Goal: Task Accomplishment & Management: Manage account settings

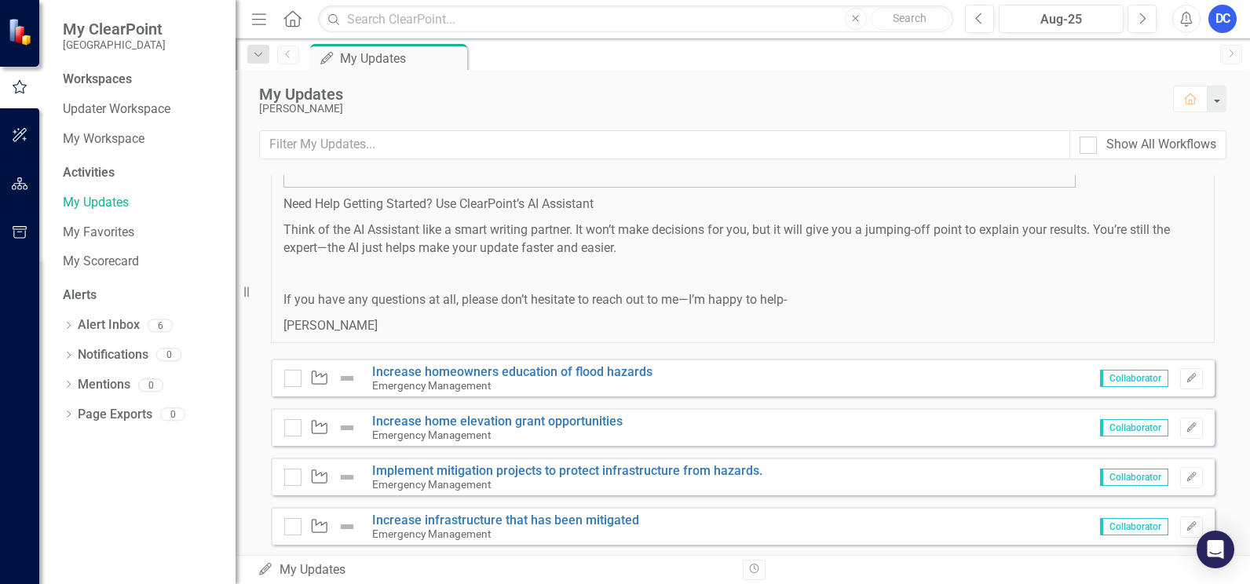
scroll to position [1012, 0]
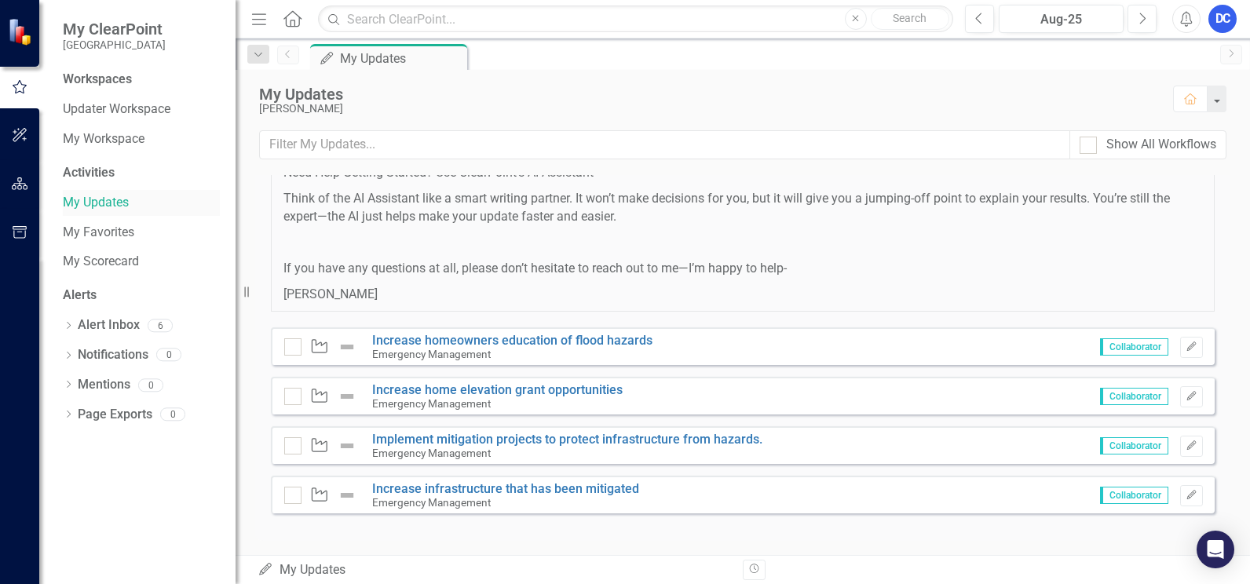
click at [91, 197] on link "My Updates" at bounding box center [141, 203] width 157 height 18
click at [393, 62] on div "My Updates" at bounding box center [392, 59] width 104 height 20
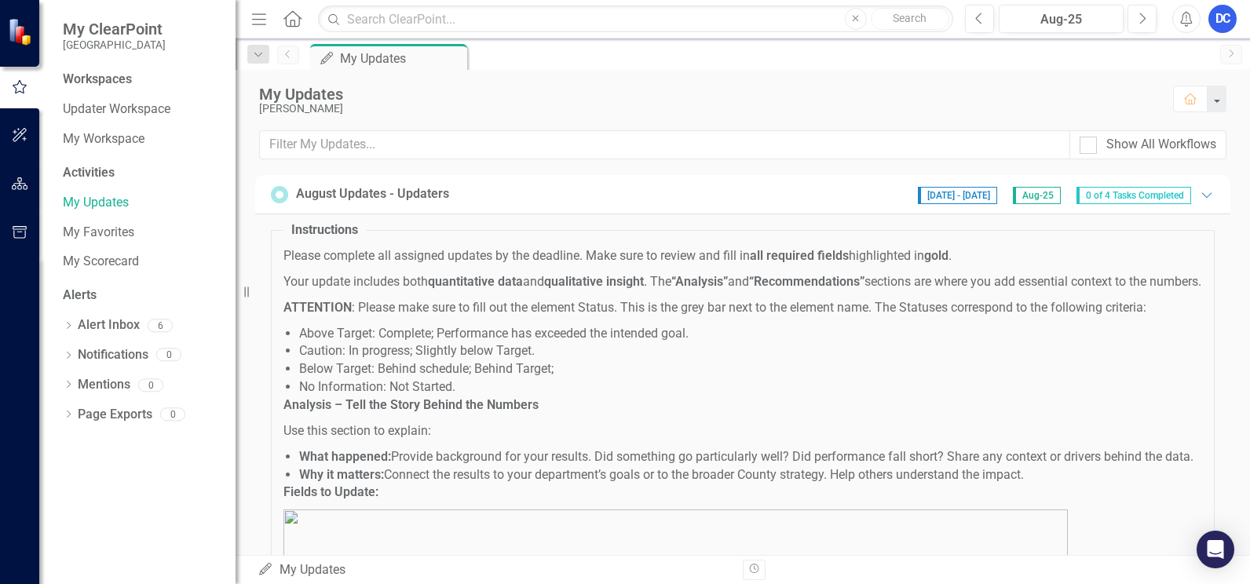
click at [1109, 192] on span "0 of 4 Tasks Completed" at bounding box center [1134, 195] width 115 height 17
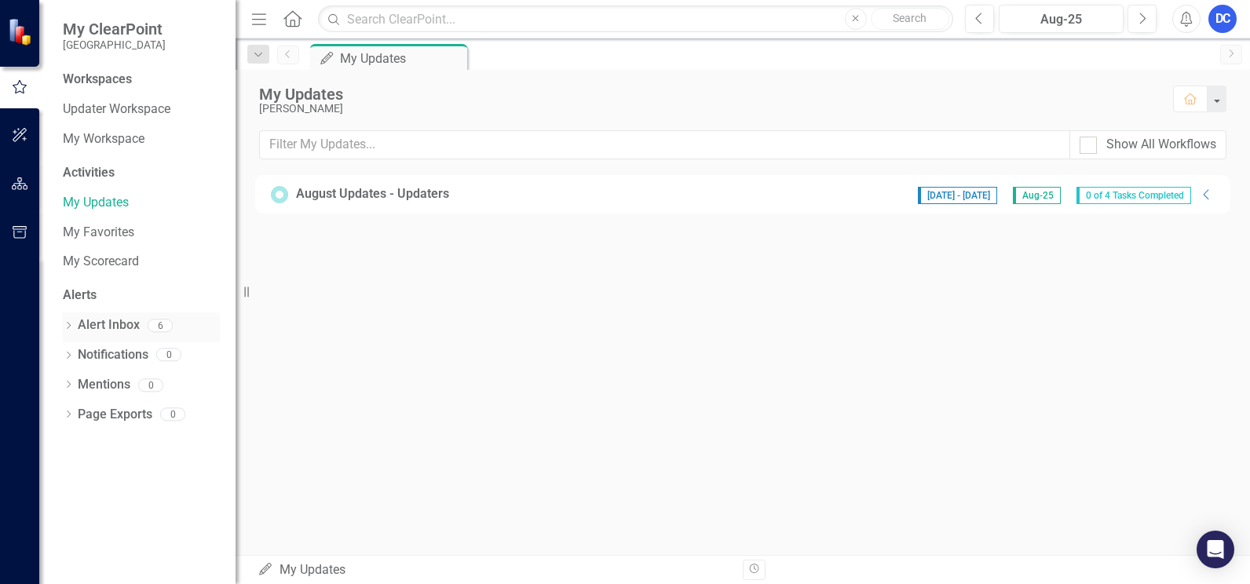
click at [131, 322] on link "Alert Inbox" at bounding box center [109, 326] width 62 height 18
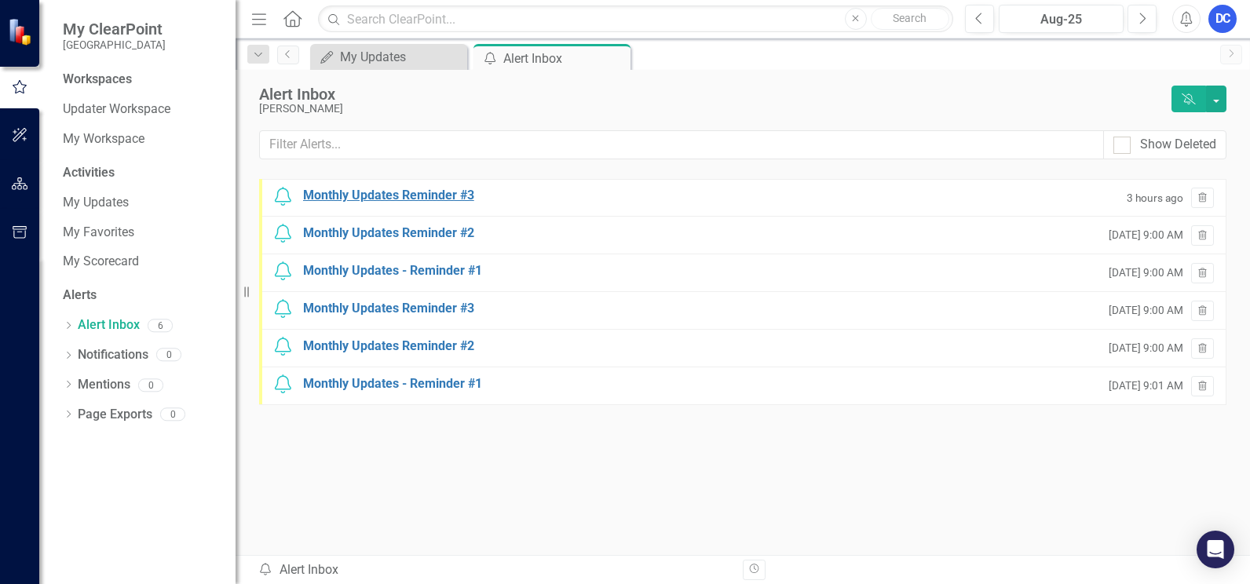
click at [420, 195] on div "Monthly Updates Reminder #3" at bounding box center [388, 196] width 171 height 18
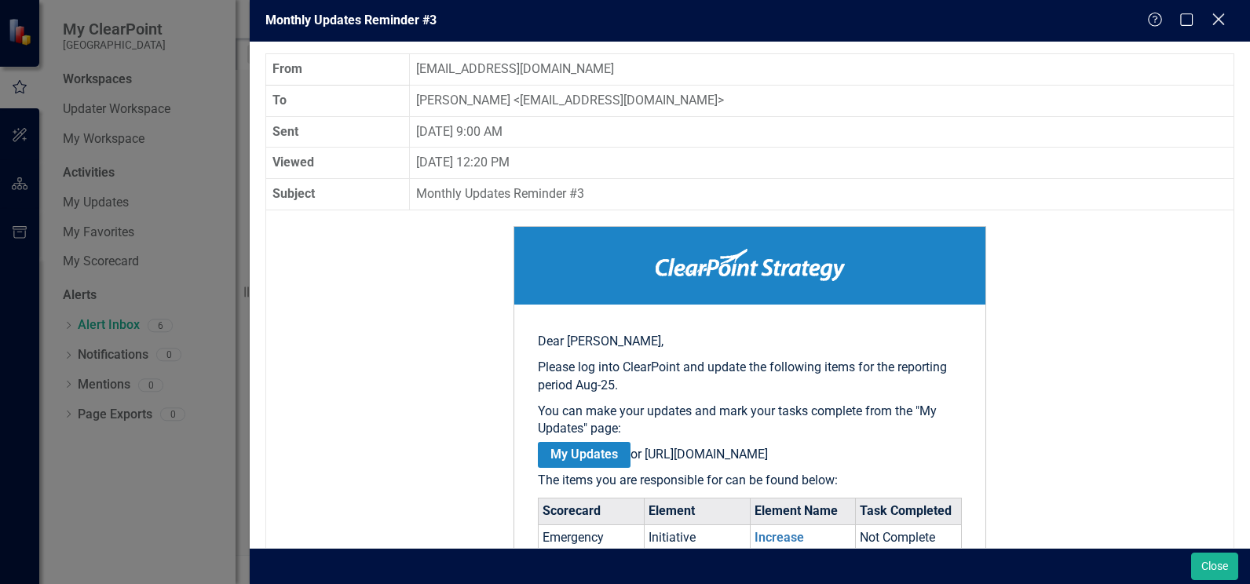
click at [1221, 15] on icon "Close" at bounding box center [1219, 19] width 20 height 15
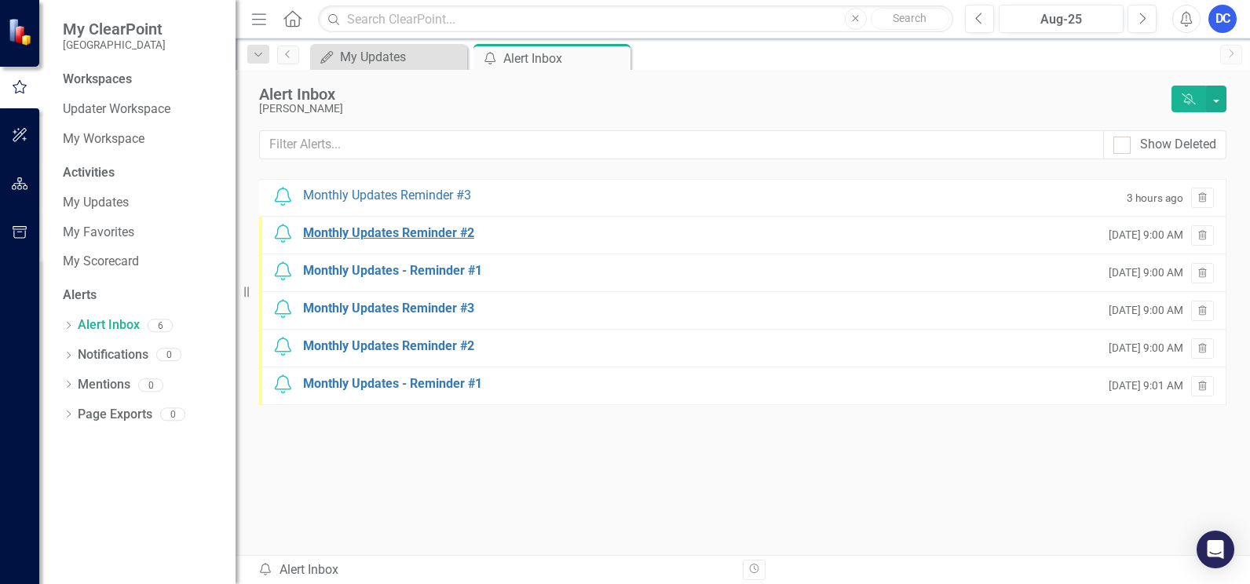
click at [395, 235] on div "Monthly Updates Reminder #2" at bounding box center [388, 234] width 171 height 18
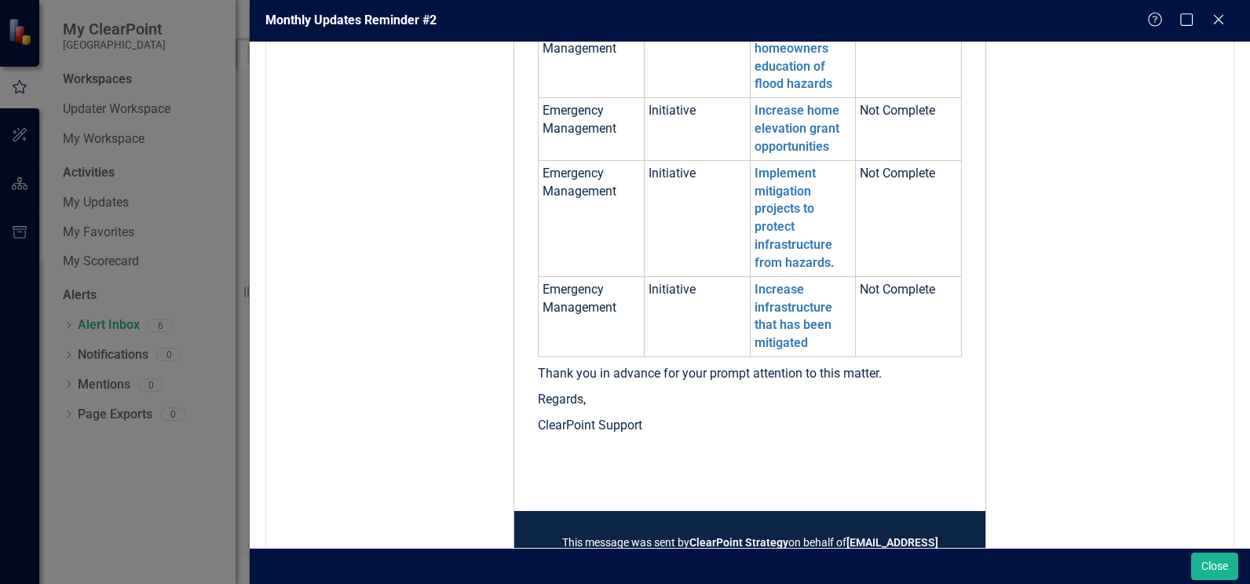
scroll to position [618, 0]
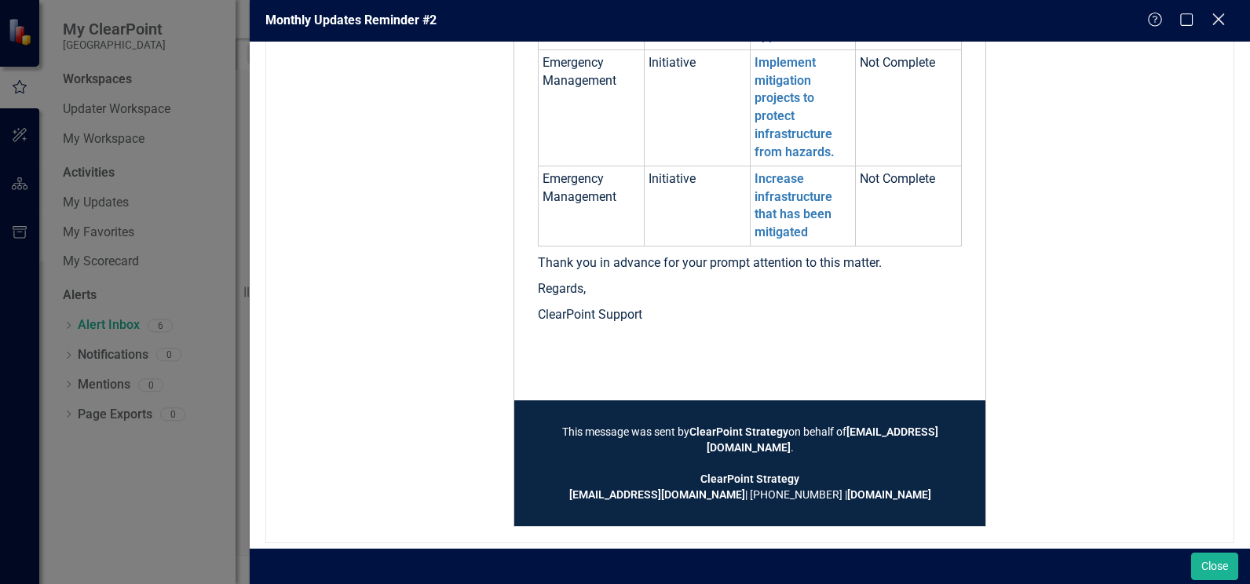
click at [1221, 25] on icon "Close" at bounding box center [1219, 19] width 20 height 15
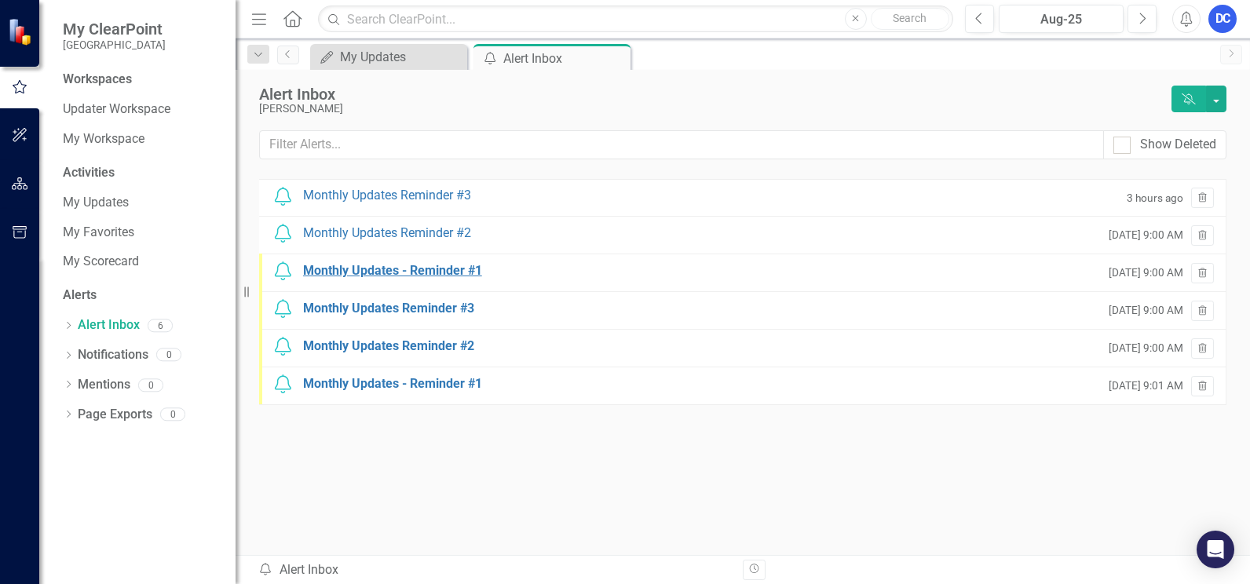
click at [445, 270] on div "Monthly Updates - Reminder #1" at bounding box center [392, 271] width 179 height 18
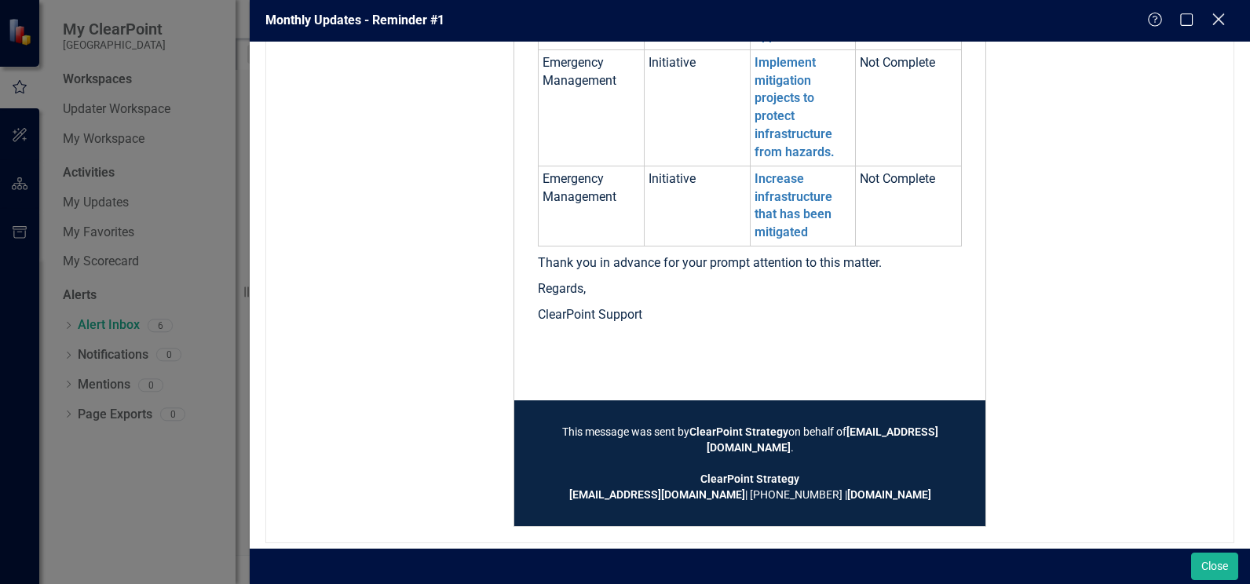
click at [1217, 18] on icon "Close" at bounding box center [1219, 19] width 20 height 15
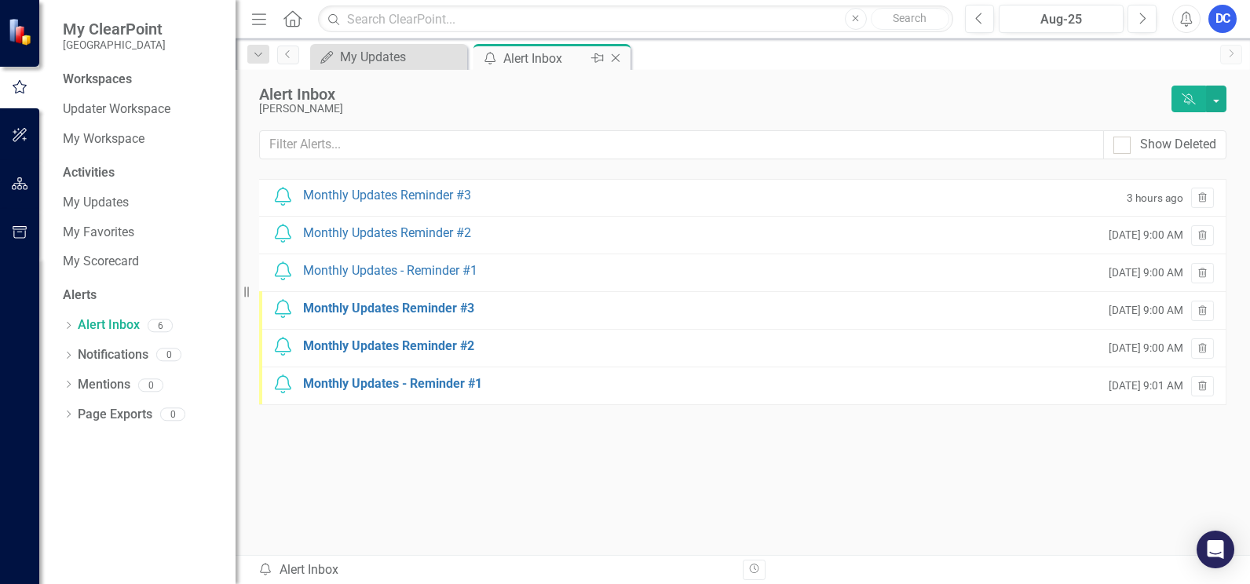
click at [543, 55] on div "Alert Inbox" at bounding box center [545, 59] width 84 height 20
click at [87, 202] on link "My Updates" at bounding box center [141, 203] width 157 height 18
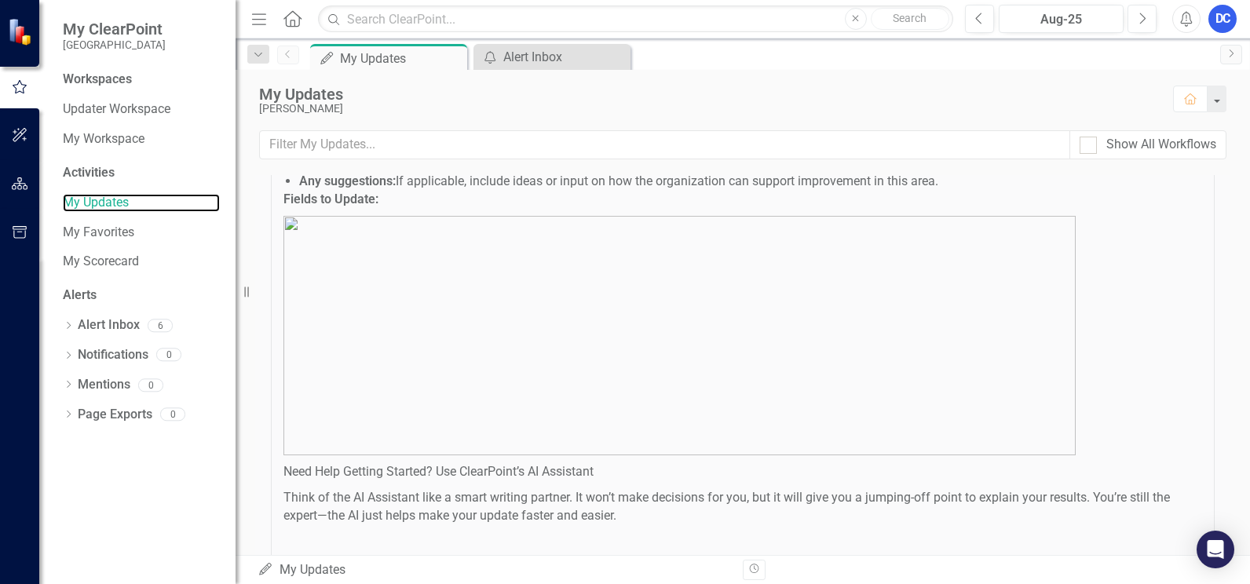
scroll to position [1012, 0]
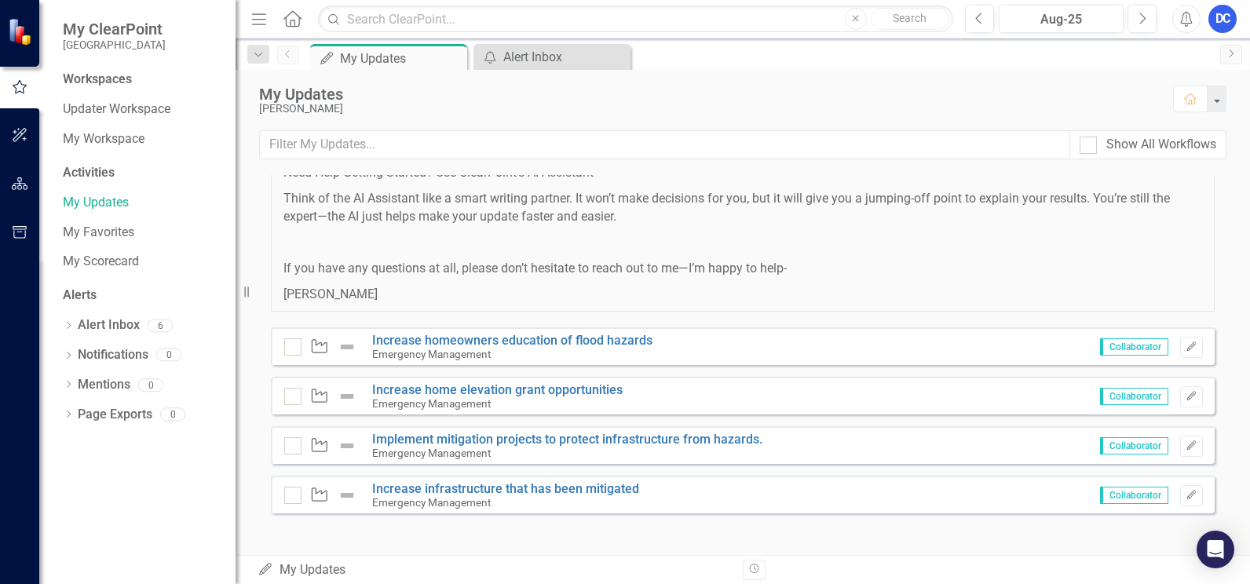
drag, startPoint x: 265, startPoint y: 325, endPoint x: 558, endPoint y: 360, distance: 294.2
click at [93, 265] on link "My Scorecard" at bounding box center [141, 262] width 157 height 18
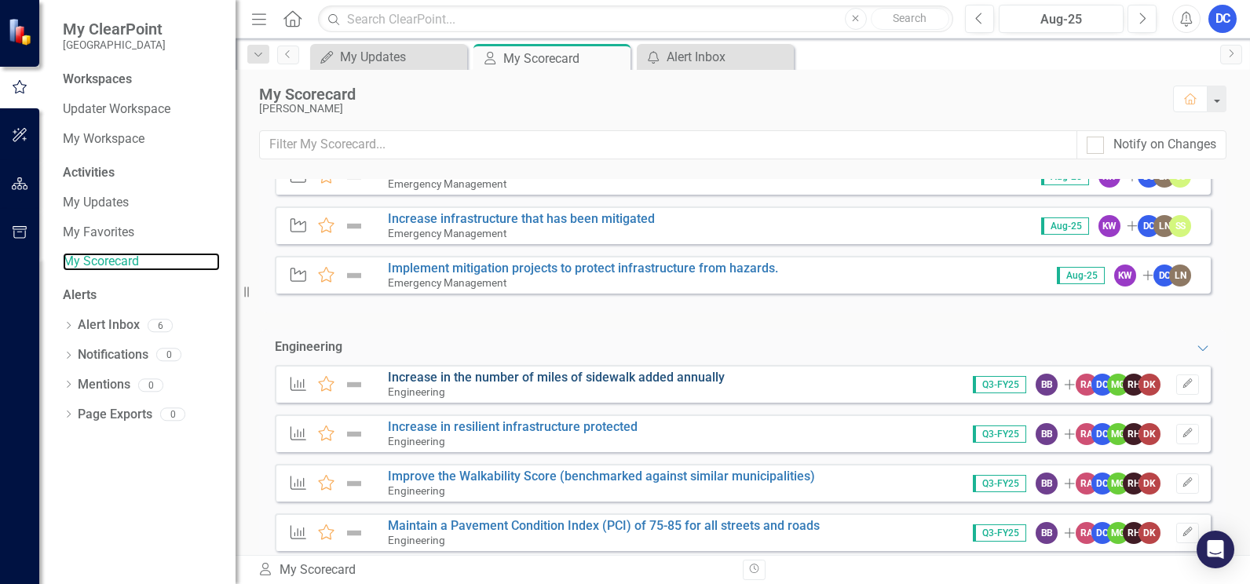
scroll to position [236, 0]
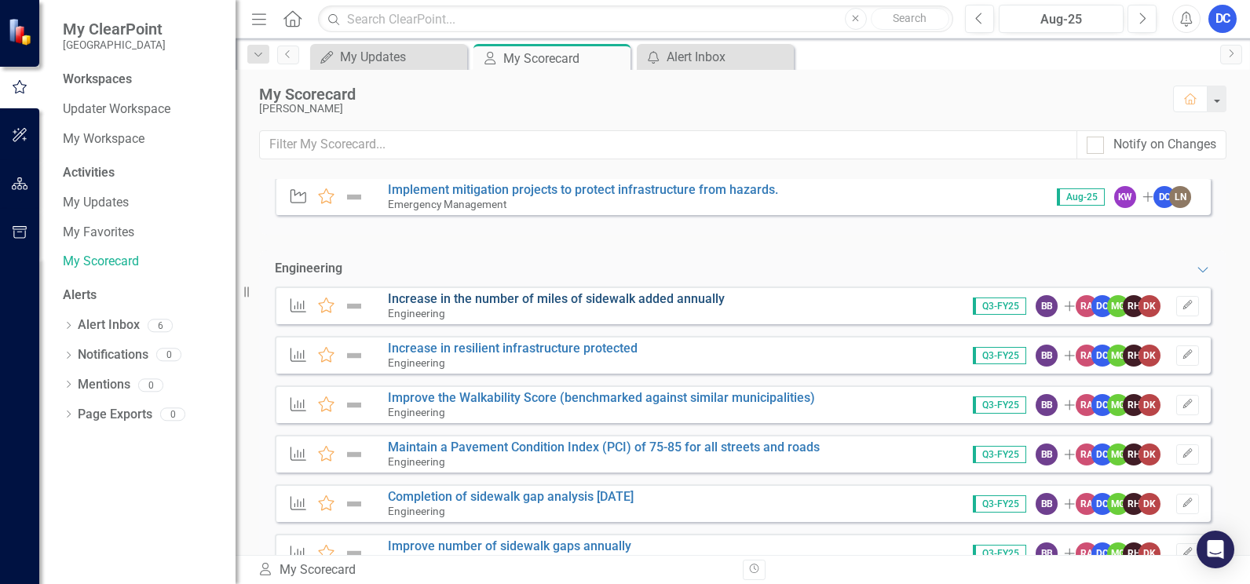
click at [492, 291] on link "Increase in the number of miles of sidewalk added annually" at bounding box center [556, 298] width 337 height 15
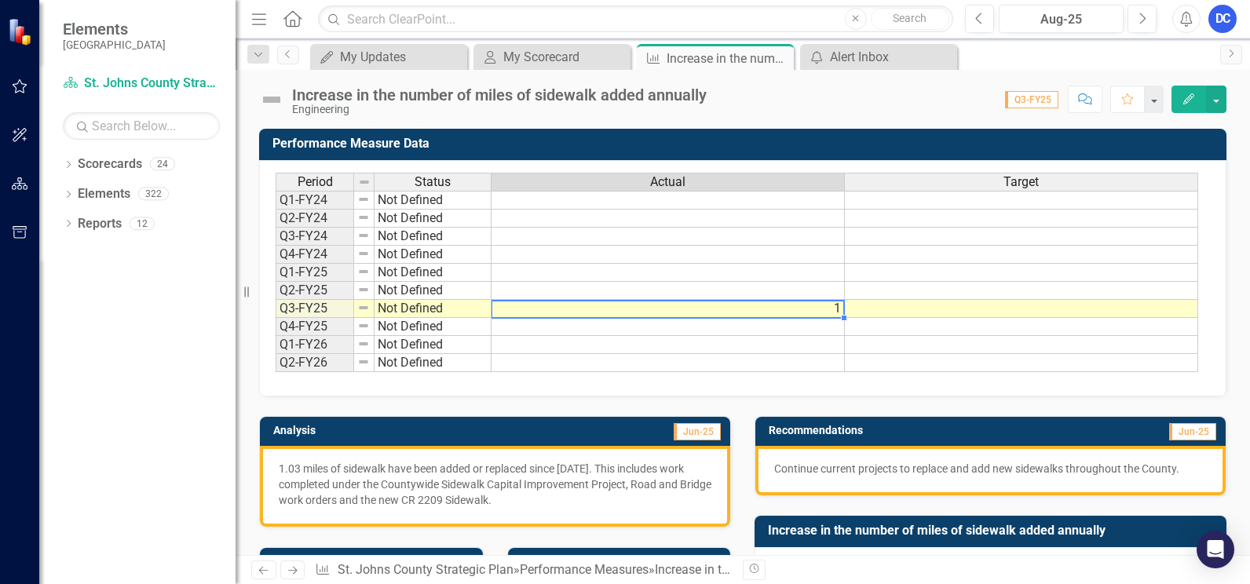
click at [826, 309] on td "1" at bounding box center [668, 309] width 353 height 18
click at [733, 345] on td at bounding box center [668, 345] width 353 height 18
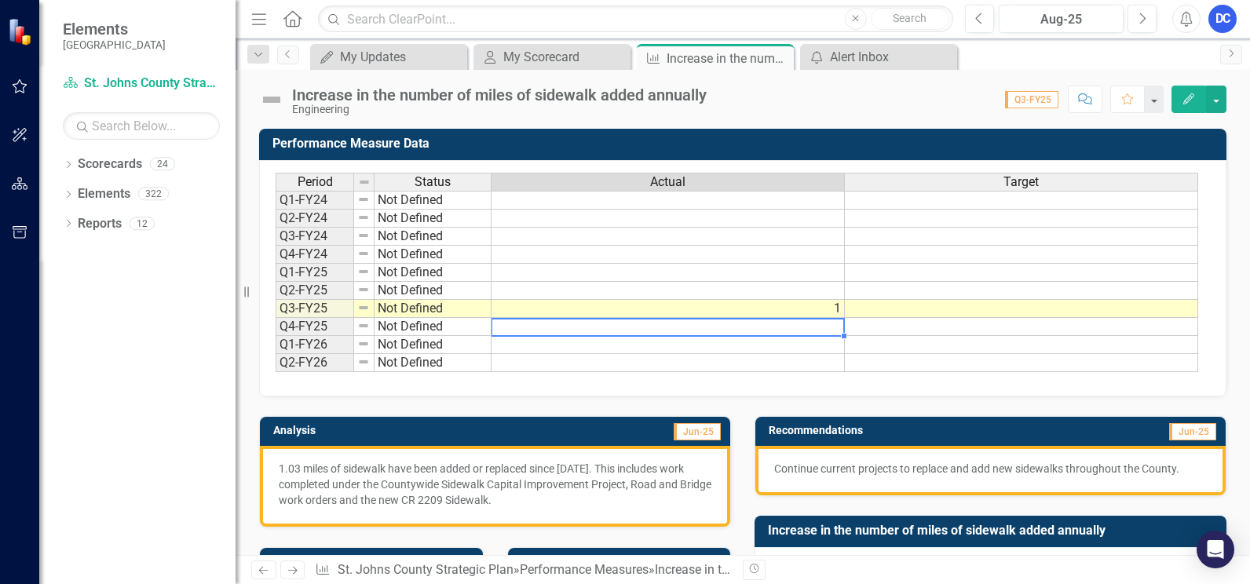
click at [815, 331] on td at bounding box center [668, 327] width 353 height 18
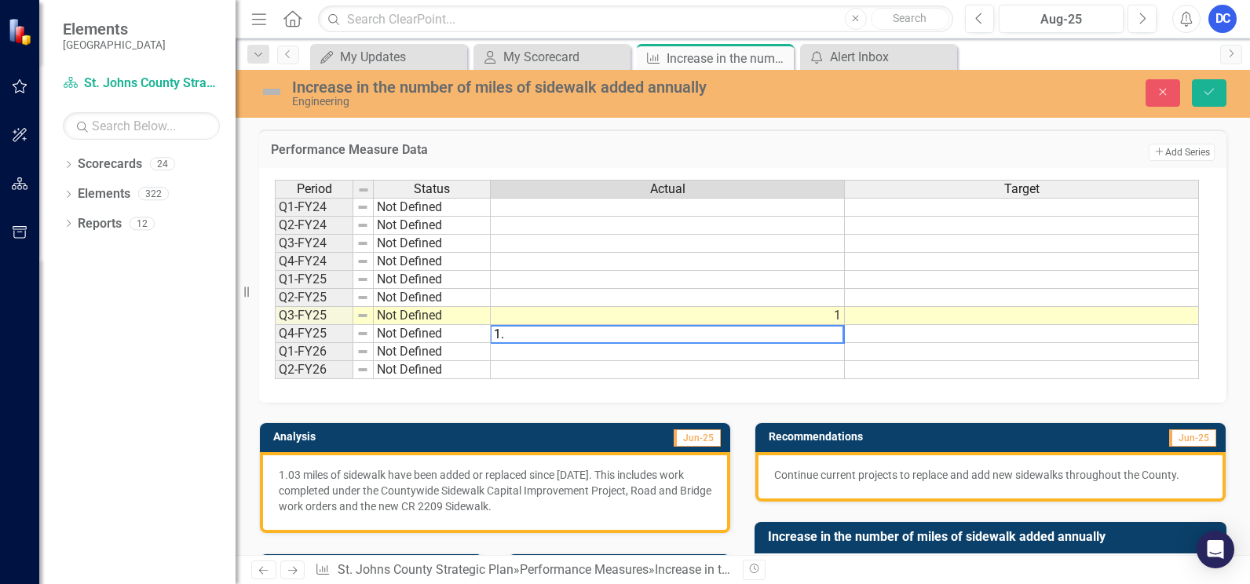
type textarea "1"
click at [642, 371] on td at bounding box center [668, 370] width 354 height 18
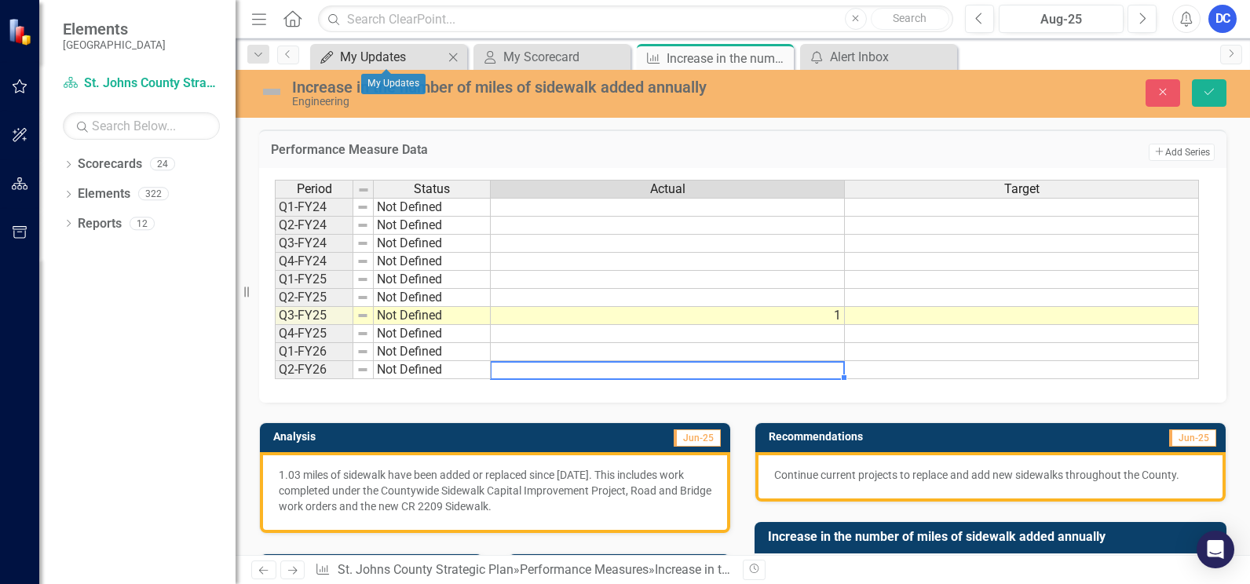
click at [404, 60] on div "My Updates" at bounding box center [392, 57] width 104 height 20
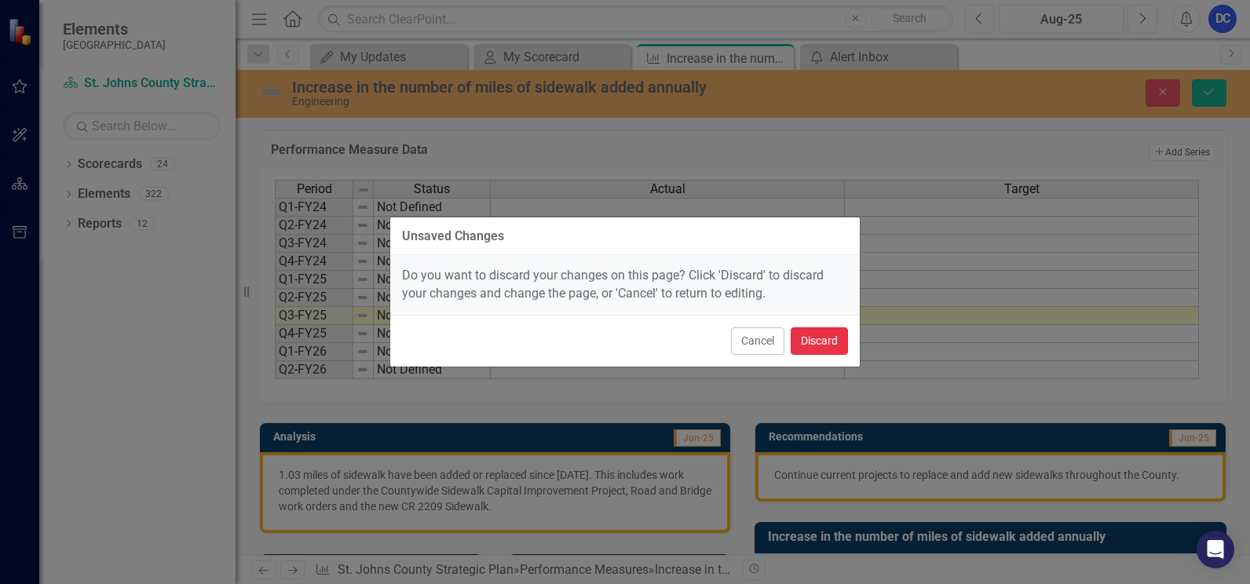
click at [813, 331] on button "Discard" at bounding box center [819, 341] width 57 height 27
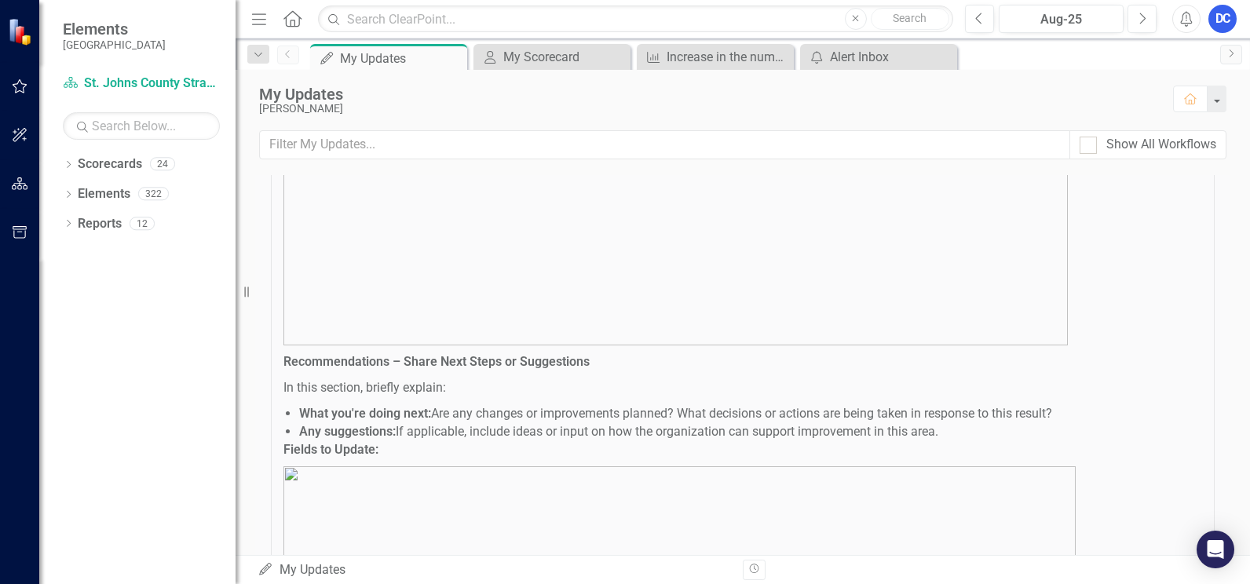
scroll to position [70, 0]
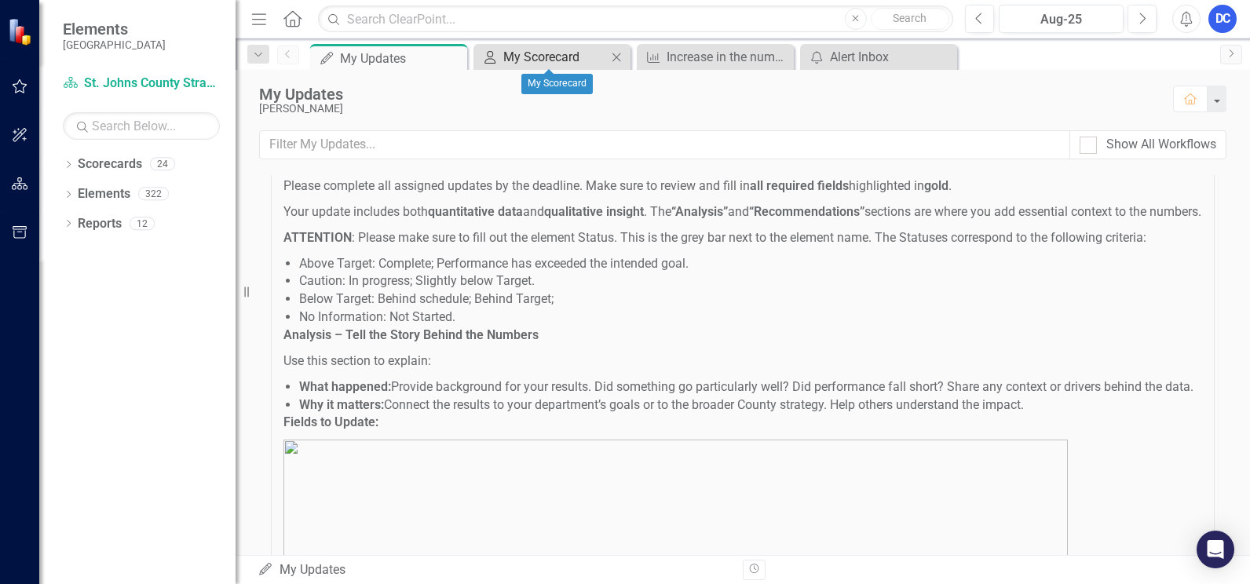
click at [519, 59] on div "My Scorecard" at bounding box center [555, 57] width 104 height 20
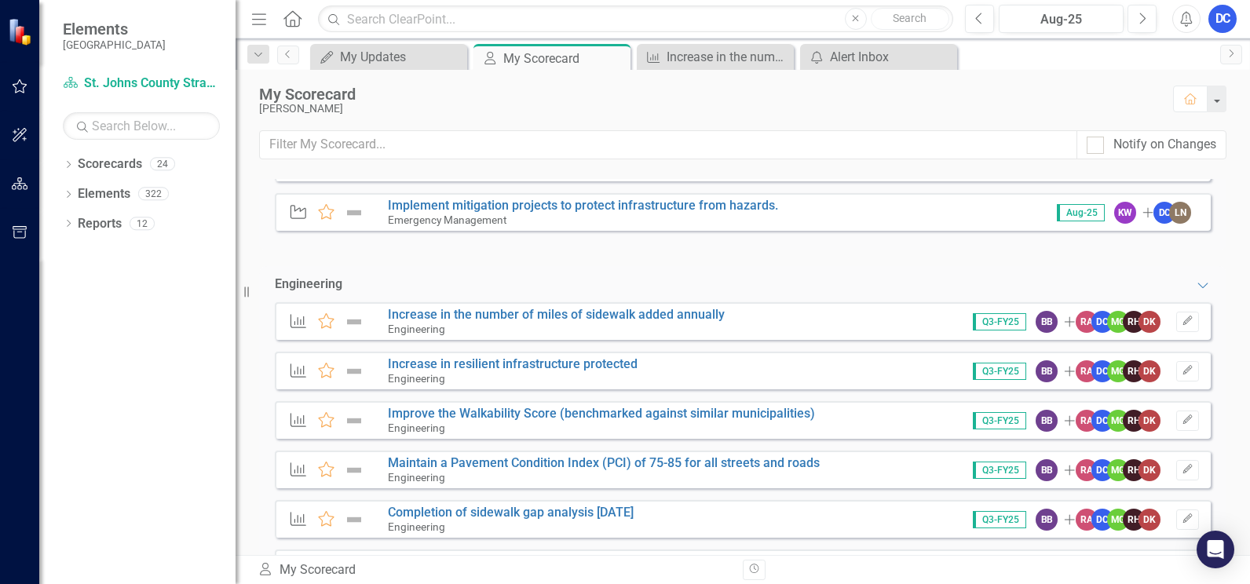
scroll to position [314, 0]
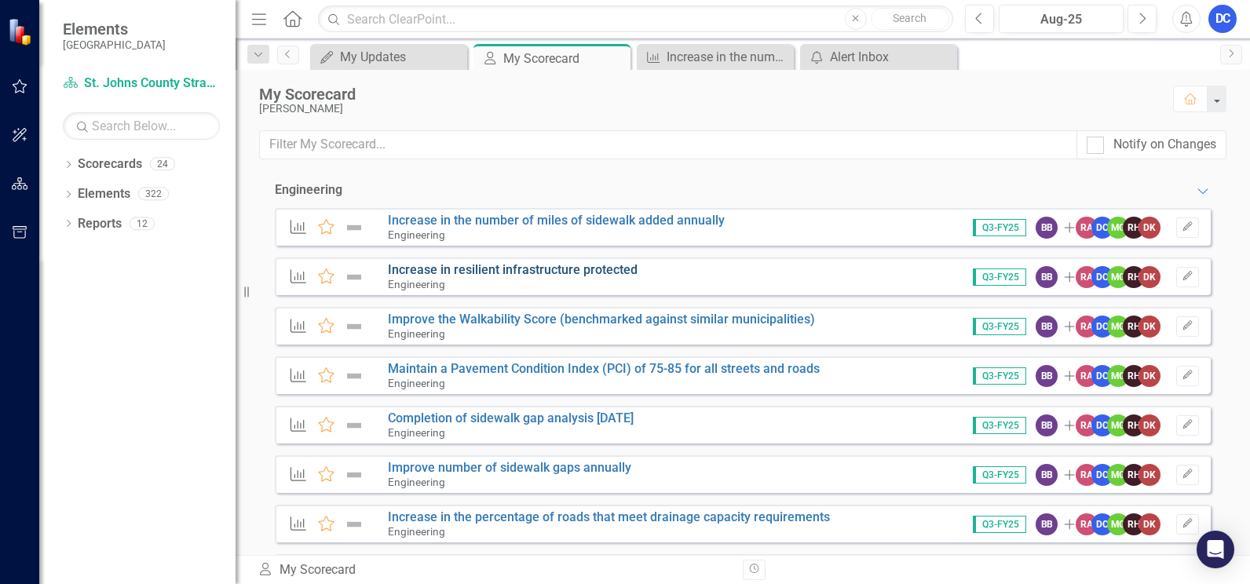
click at [498, 262] on link "Increase in resilient infrastructure protected" at bounding box center [513, 269] width 250 height 15
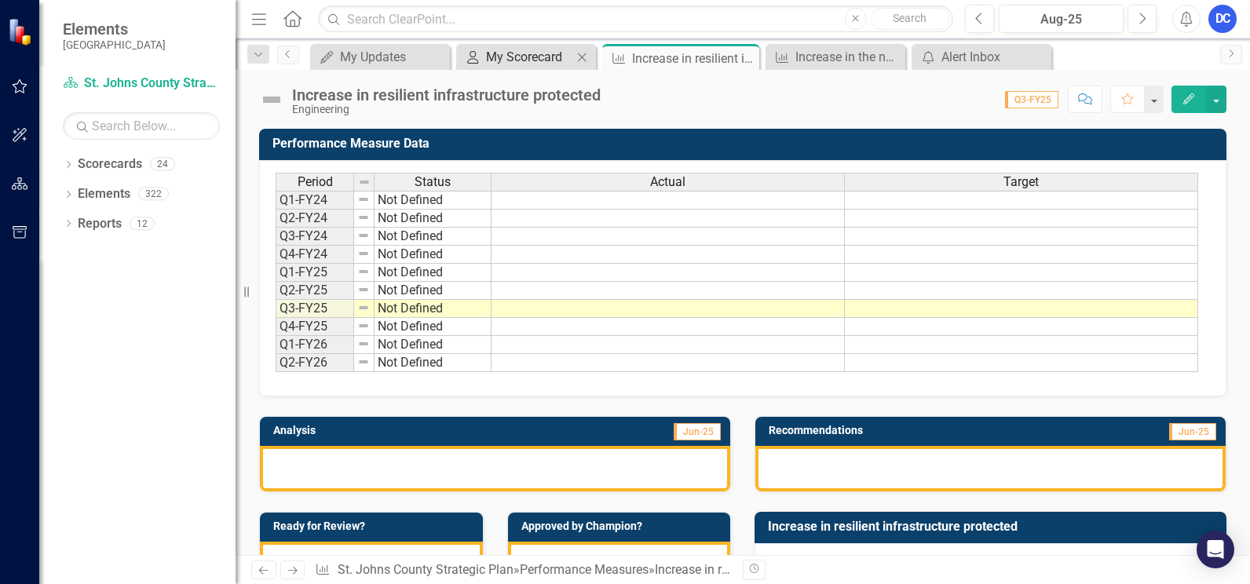
click at [559, 66] on div "Menu Home Search Close Search Previous Aug-25 Next Alerts DC User Edit Profile …" at bounding box center [743, 292] width 1015 height 584
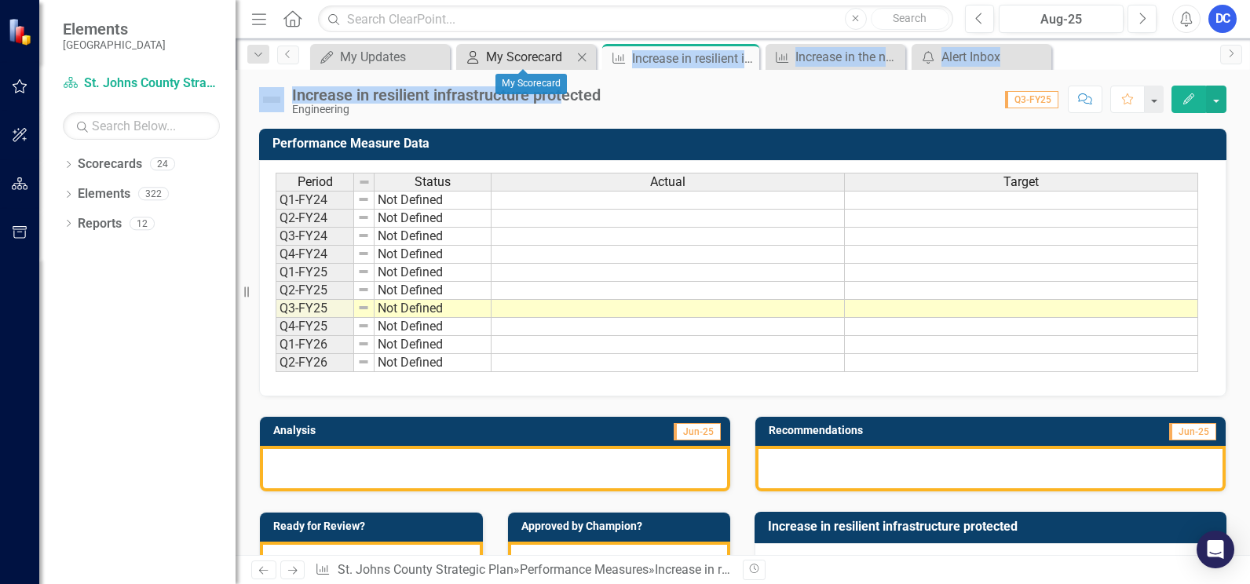
drag, startPoint x: 559, startPoint y: 66, endPoint x: 533, endPoint y: 56, distance: 28.6
click at [533, 56] on div "My Scorecard" at bounding box center [529, 57] width 86 height 20
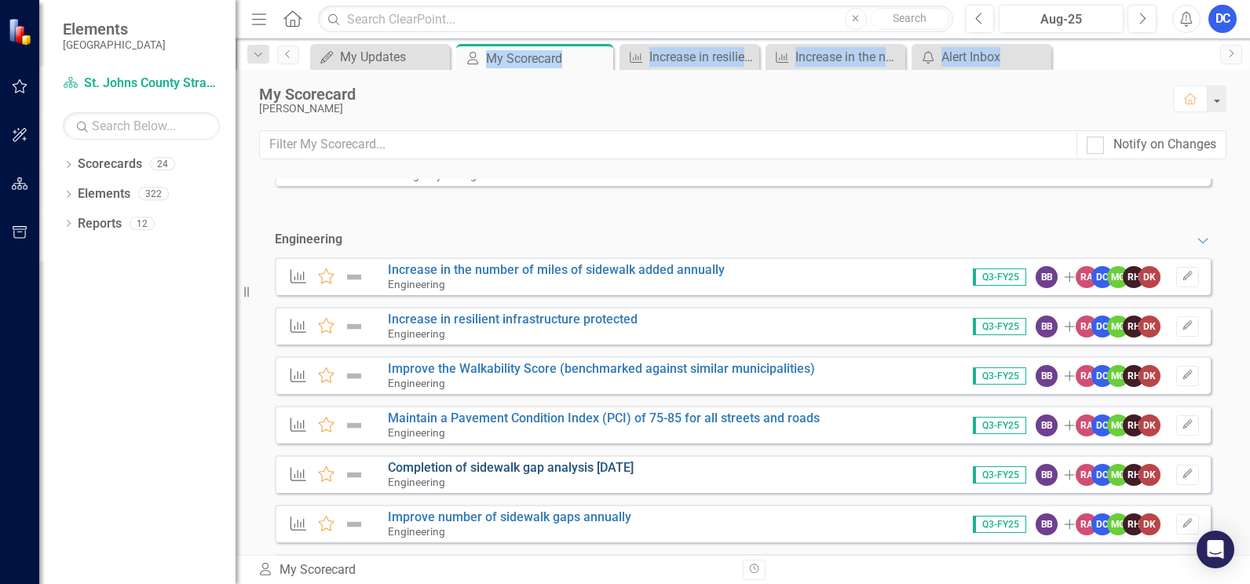
scroll to position [314, 0]
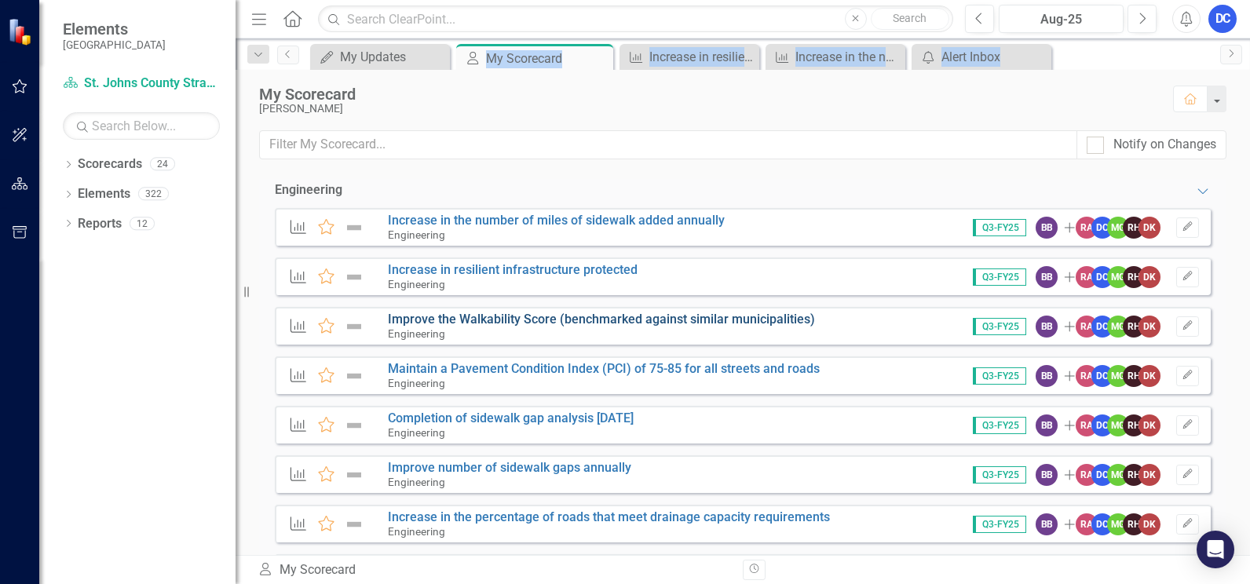
click at [489, 312] on link "Improve the Walkability Score (benchmarked against similar municipalities)" at bounding box center [601, 319] width 427 height 15
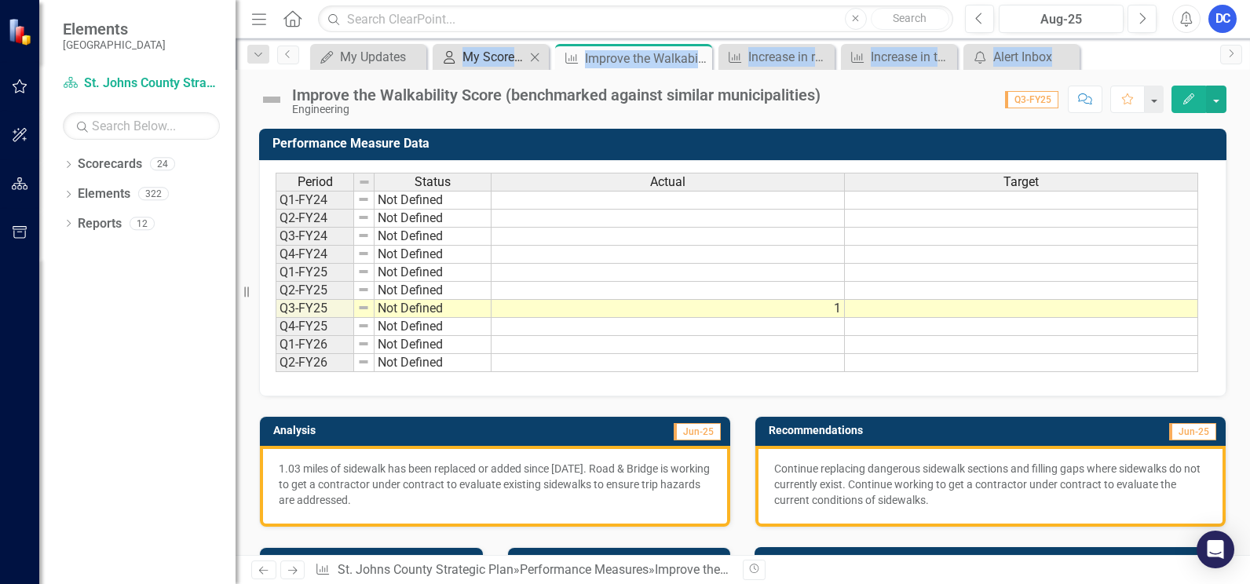
click at [466, 57] on div "My Scorecard" at bounding box center [494, 57] width 63 height 20
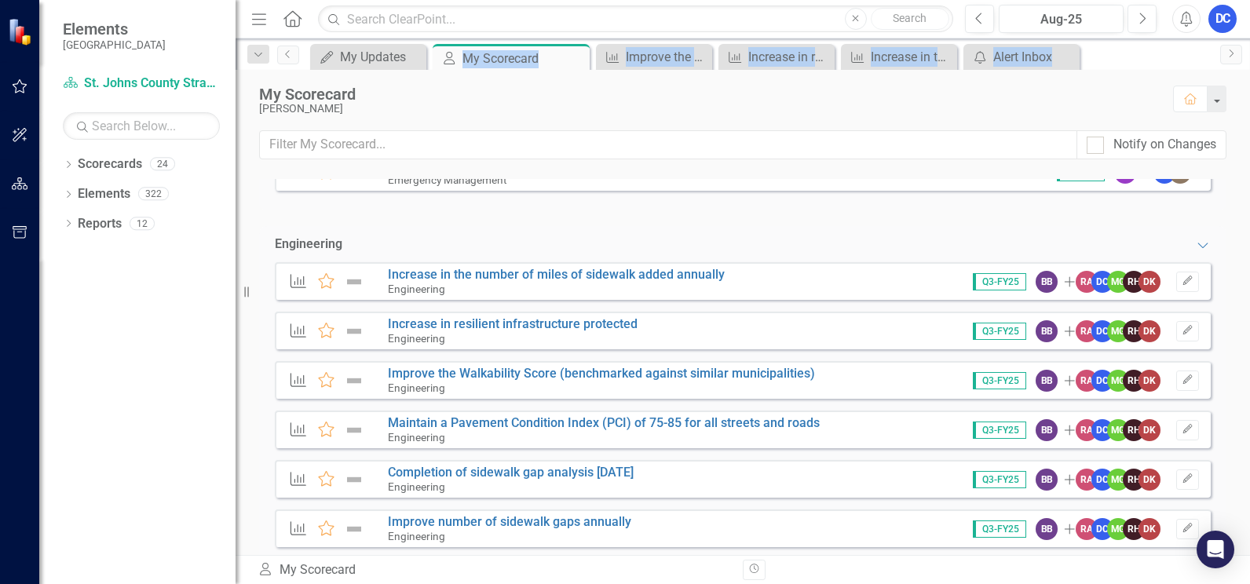
scroll to position [314, 0]
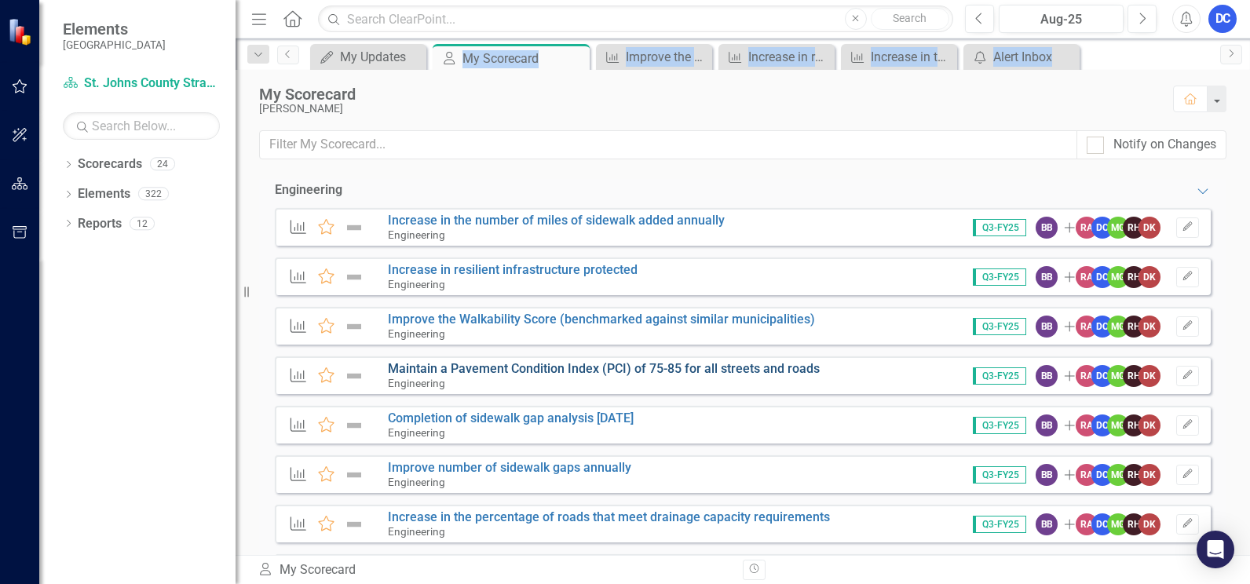
click at [479, 361] on link "Maintain a Pavement Condition Index (PCI) of 75-85 for all streets and roads" at bounding box center [604, 368] width 432 height 15
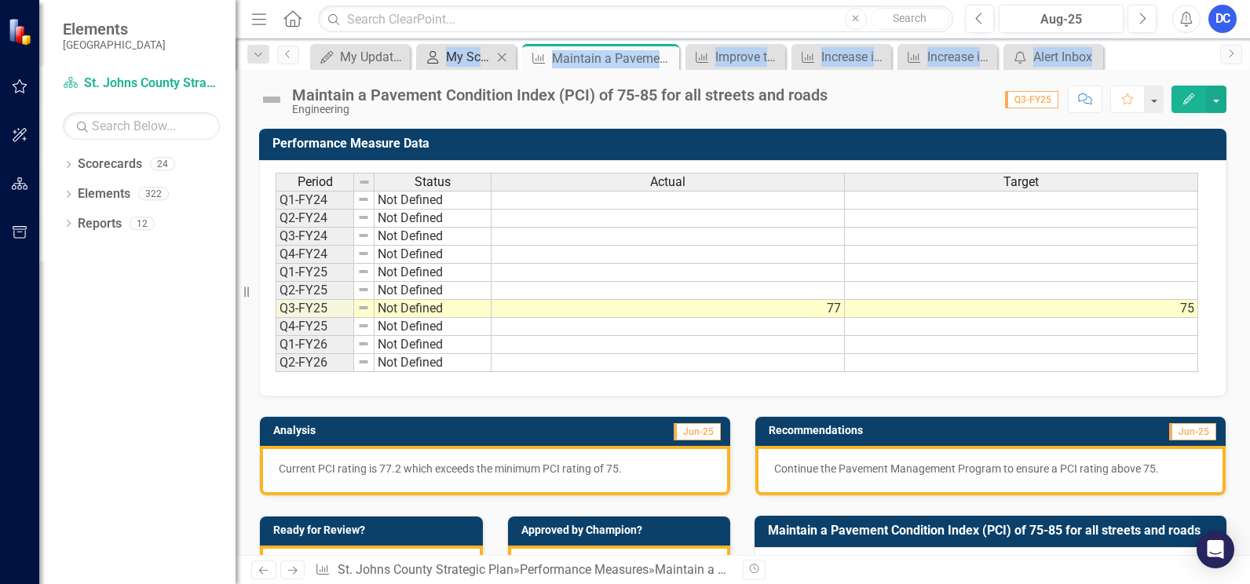
click at [463, 60] on div "My Scorecard" at bounding box center [469, 57] width 46 height 20
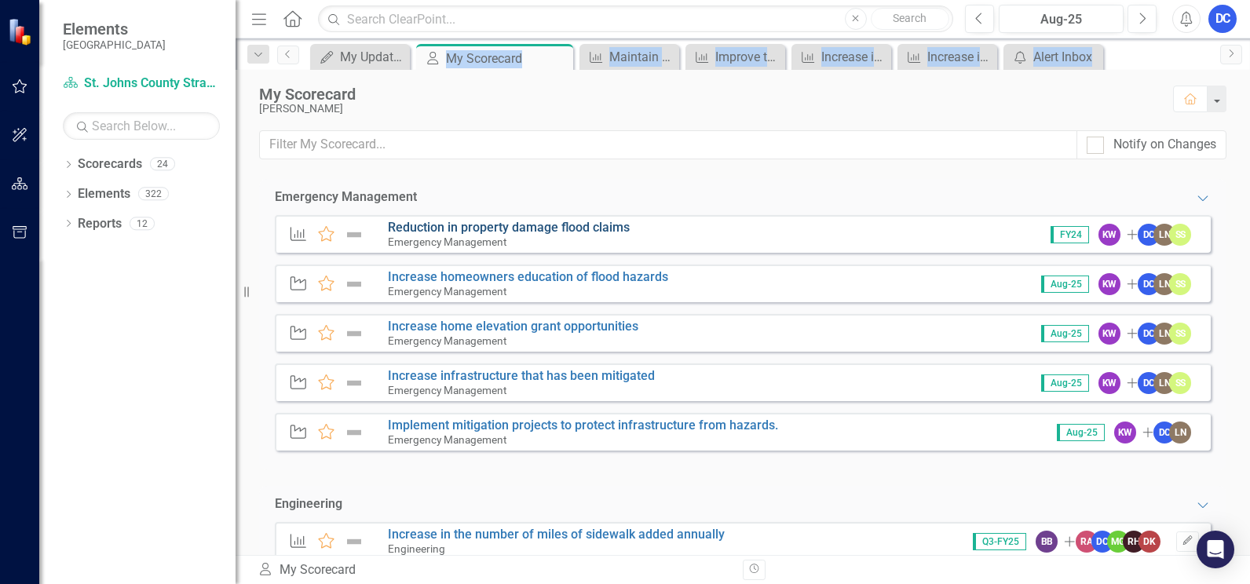
click at [481, 223] on link "Reduction in property damage flood claims" at bounding box center [509, 227] width 242 height 15
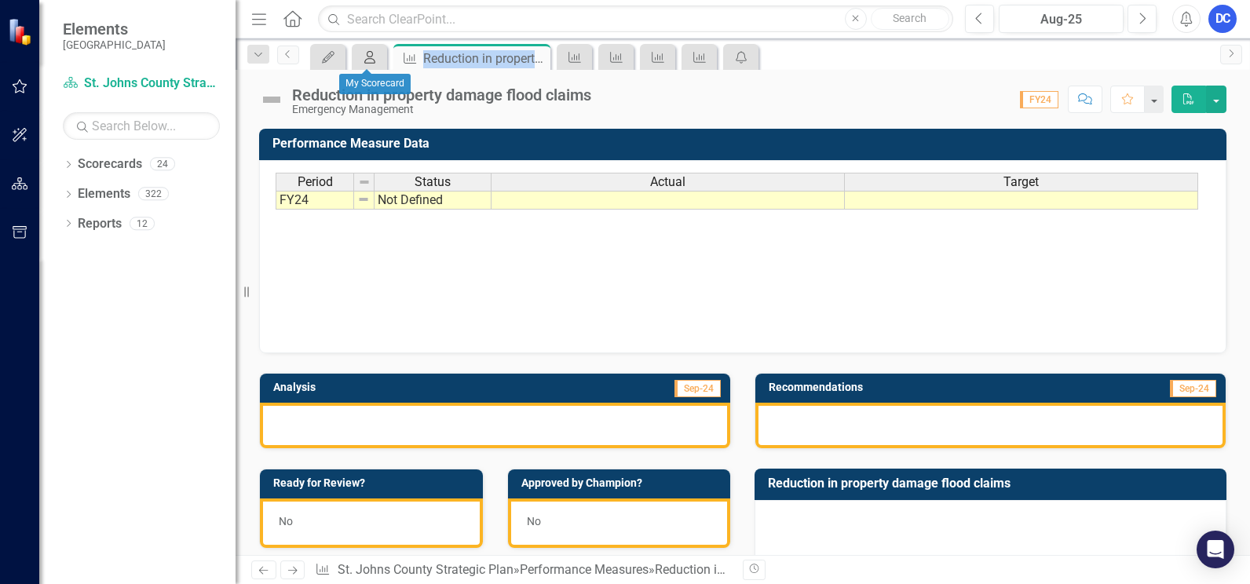
click at [368, 57] on icon at bounding box center [369, 57] width 11 height 13
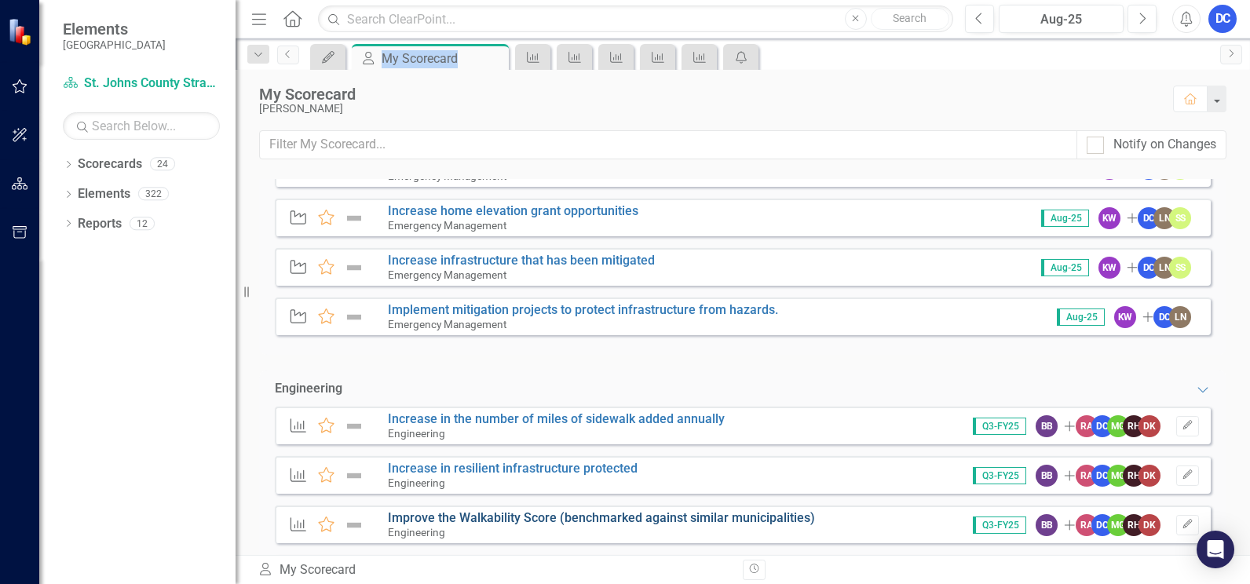
scroll to position [314, 0]
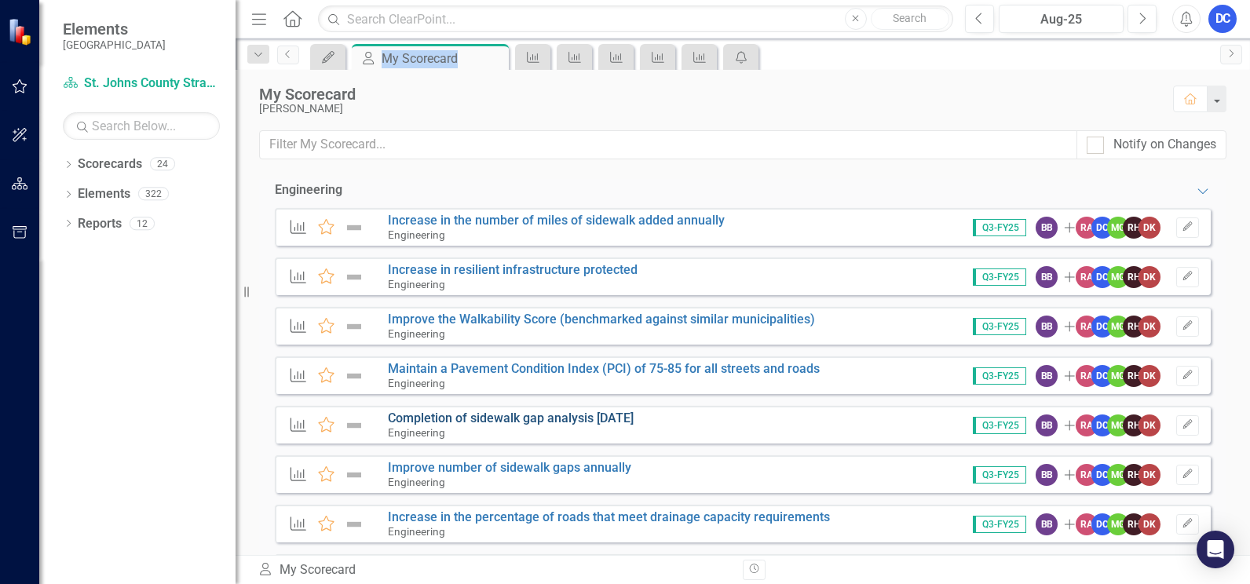
click at [483, 411] on link "Completion of sidewalk gap analysis [DATE]" at bounding box center [511, 418] width 246 height 15
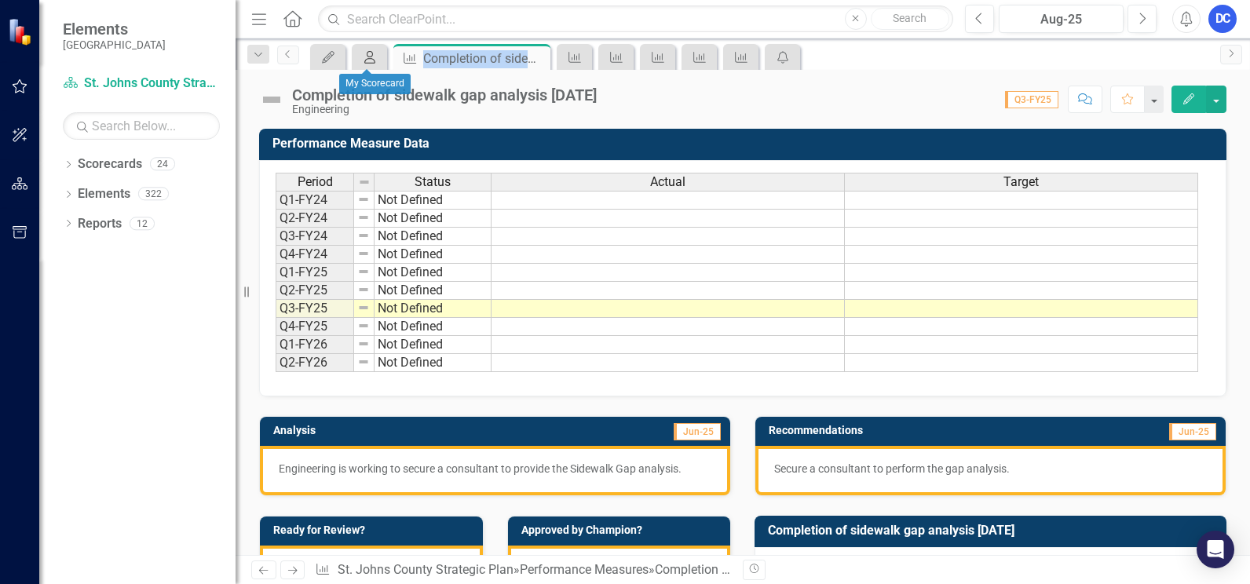
click at [368, 55] on icon "My Scorecard" at bounding box center [370, 57] width 16 height 13
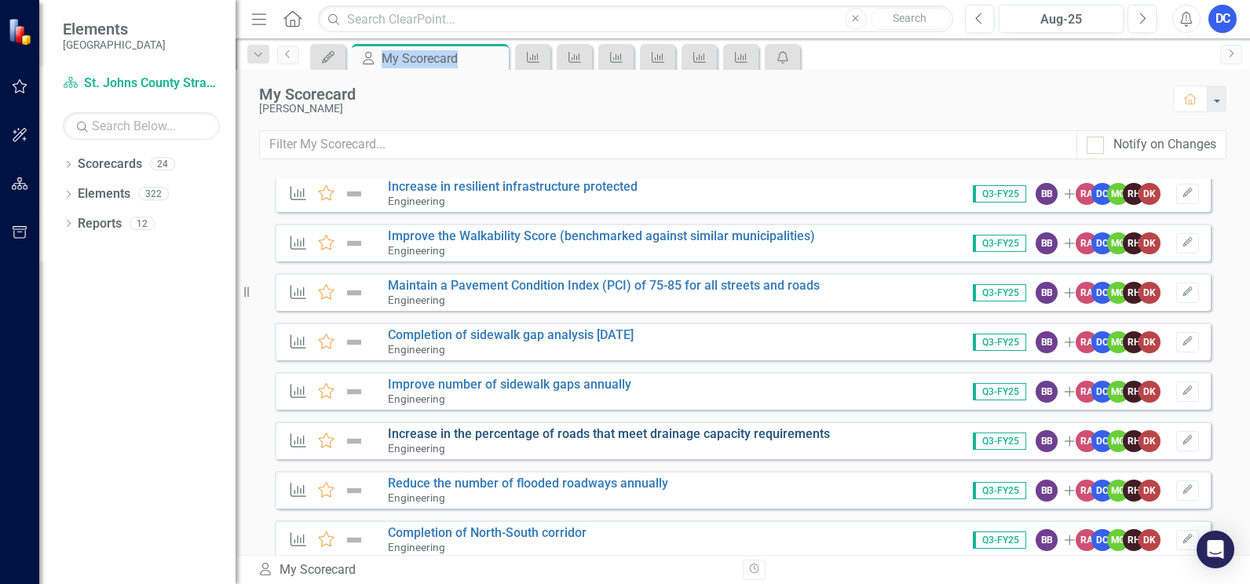
scroll to position [471, 0]
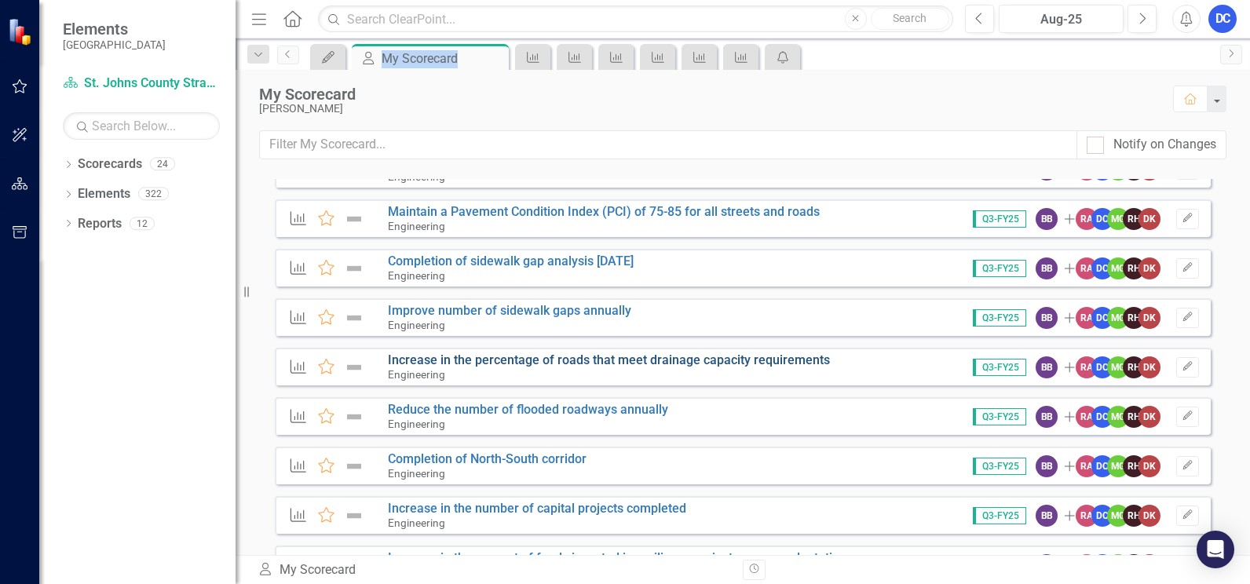
click at [473, 353] on link "Increase in the percentage of roads that meet drainage capacity requirements" at bounding box center [609, 360] width 442 height 15
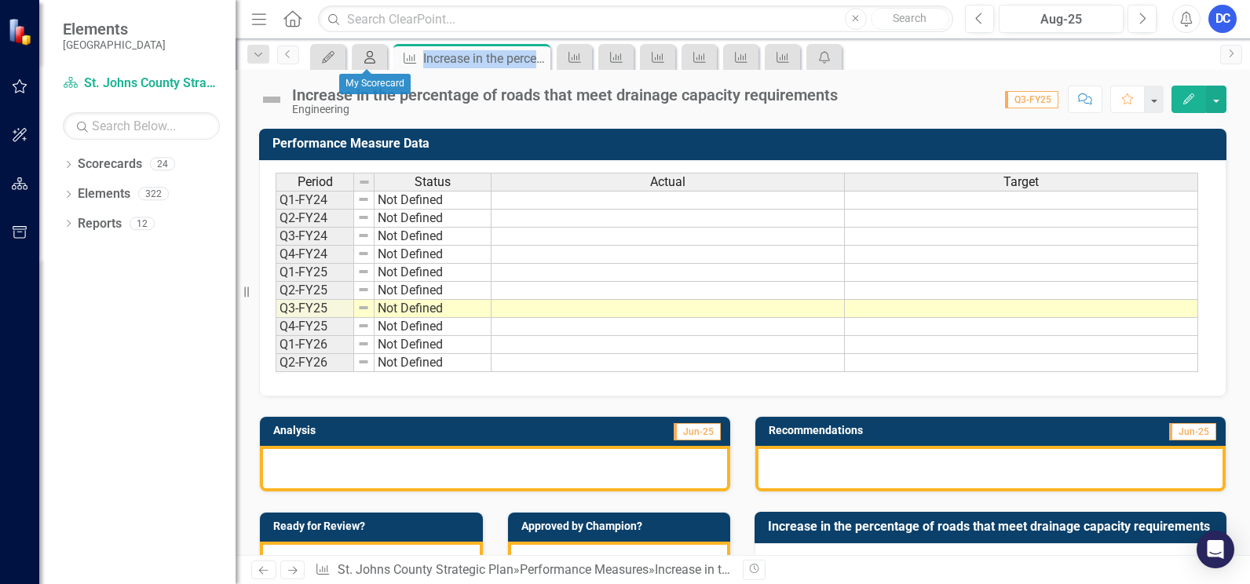
click at [372, 59] on icon "My Scorecard" at bounding box center [370, 57] width 16 height 13
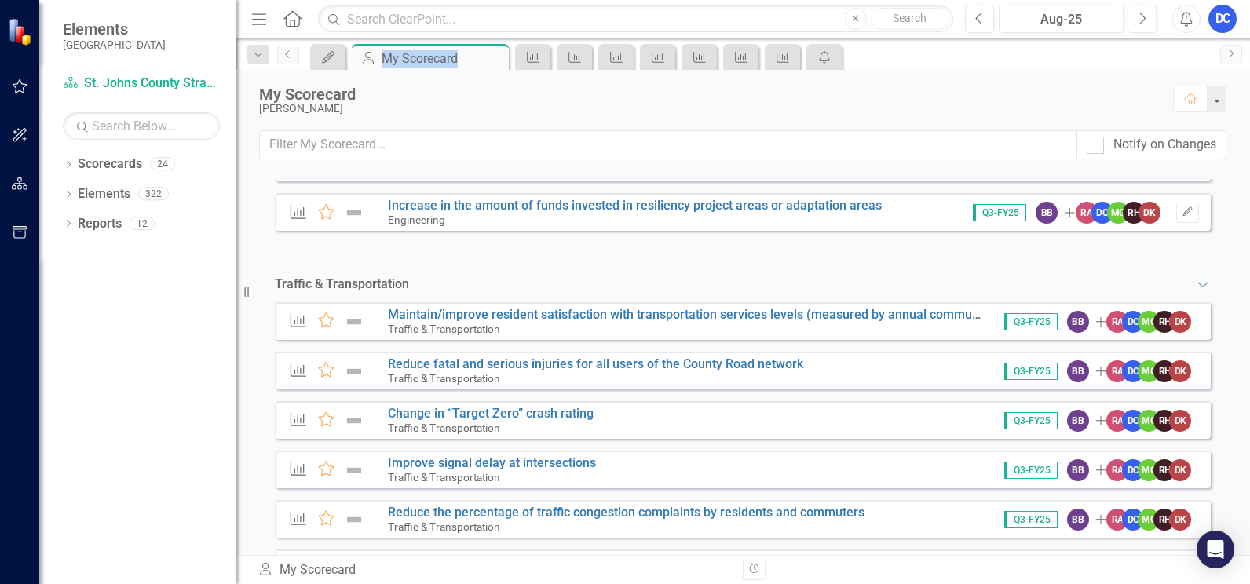
scroll to position [872, 0]
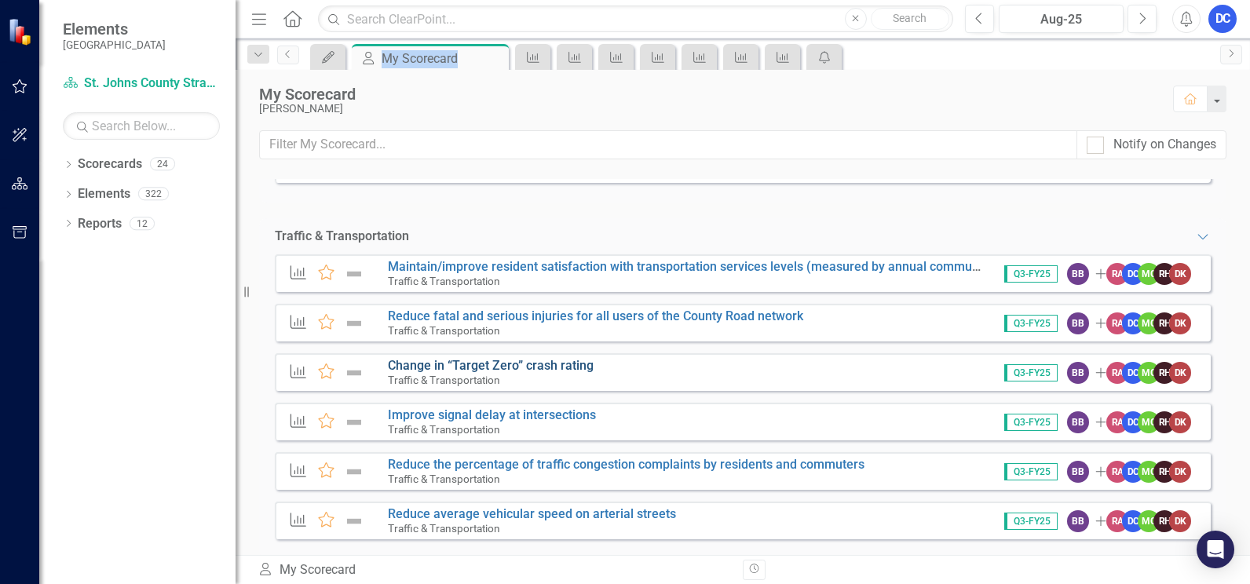
click at [444, 358] on link "Change in “Target Zero” crash rating" at bounding box center [491, 365] width 206 height 15
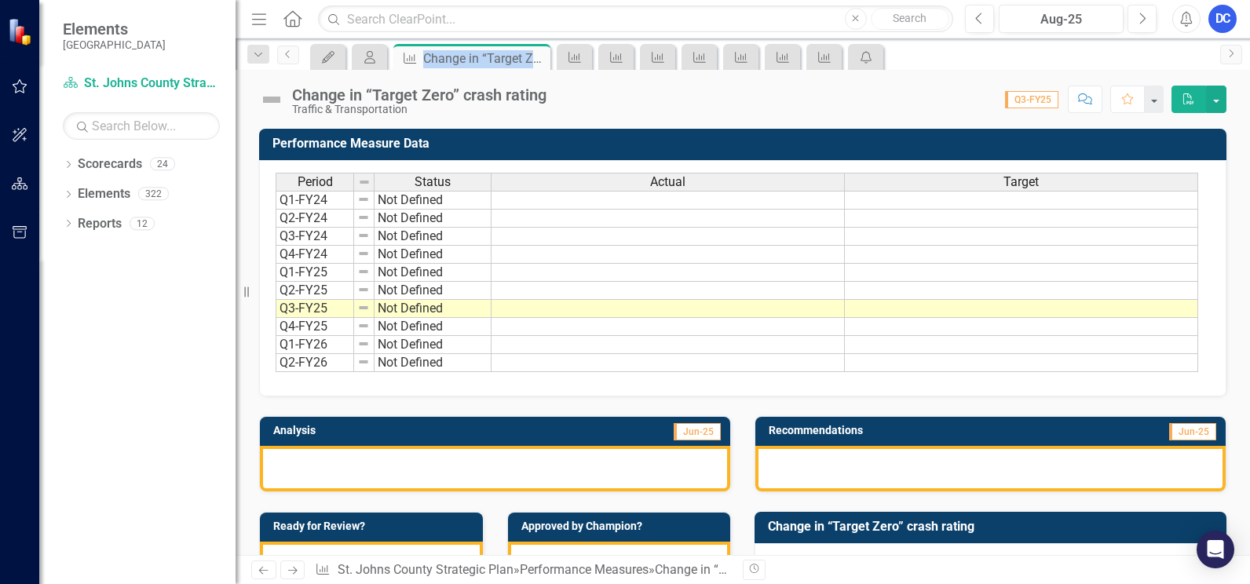
click at [465, 460] on div at bounding box center [495, 469] width 471 height 46
click at [464, 459] on div at bounding box center [495, 469] width 471 height 46
click at [381, 452] on div at bounding box center [495, 469] width 471 height 46
click at [301, 468] on div at bounding box center [495, 469] width 471 height 46
drag, startPoint x: 301, startPoint y: 468, endPoint x: 312, endPoint y: 474, distance: 12.7
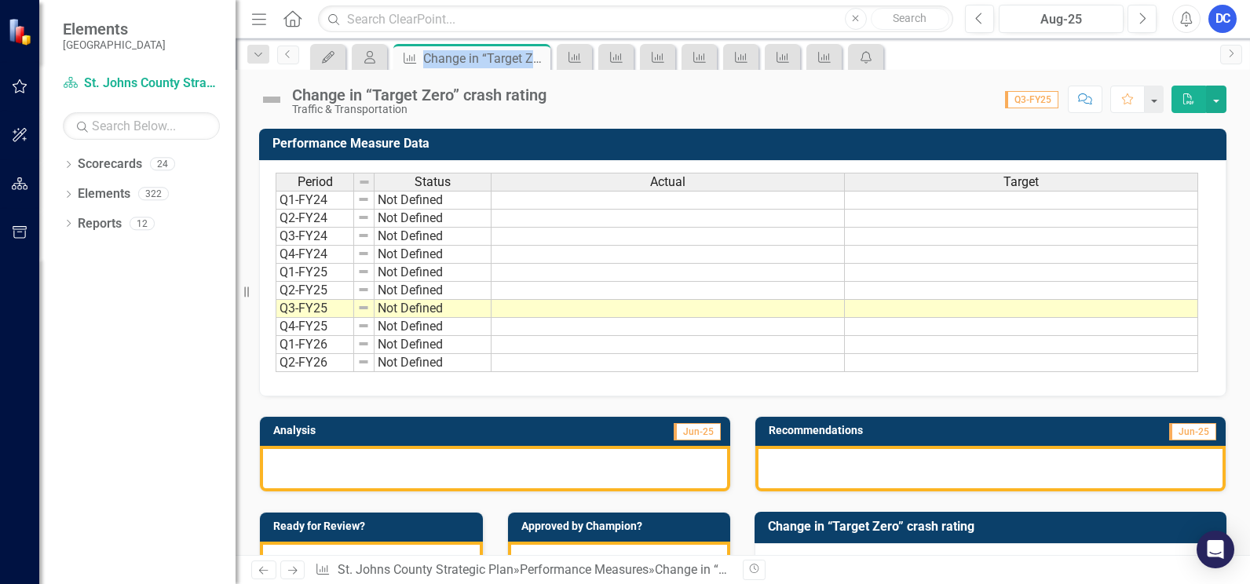
click at [312, 474] on div at bounding box center [495, 469] width 471 height 46
click at [298, 467] on div at bounding box center [495, 469] width 471 height 46
click at [297, 467] on div at bounding box center [495, 469] width 471 height 46
click at [369, 51] on icon "My Scorecard" at bounding box center [370, 57] width 16 height 13
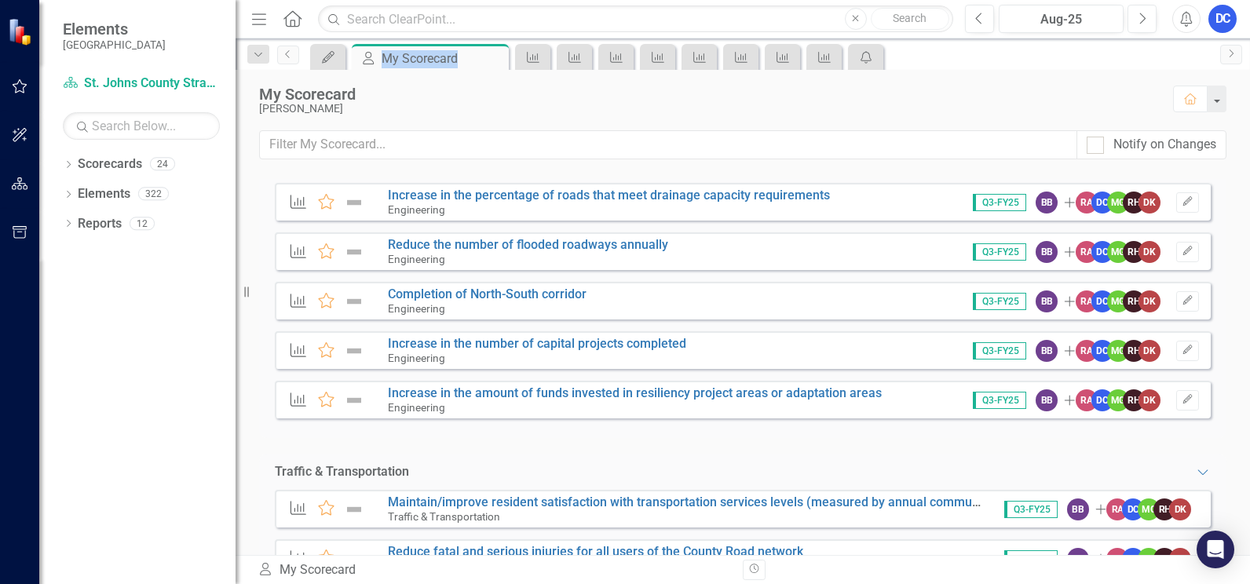
scroll to position [558, 0]
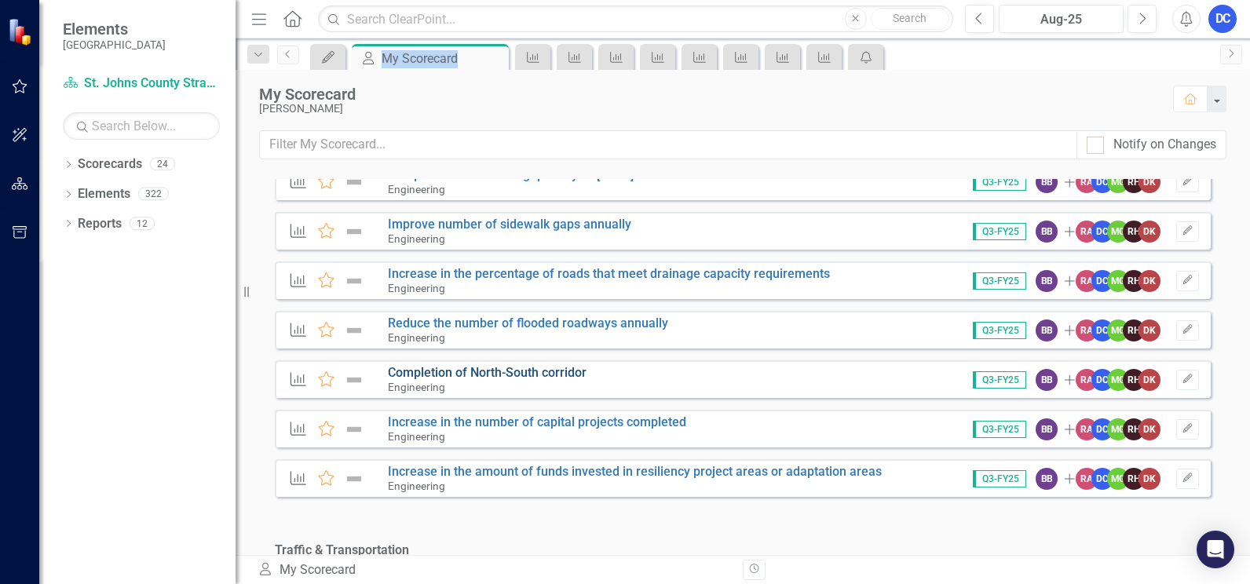
click at [451, 365] on link "Completion of North-South corridor" at bounding box center [487, 372] width 199 height 15
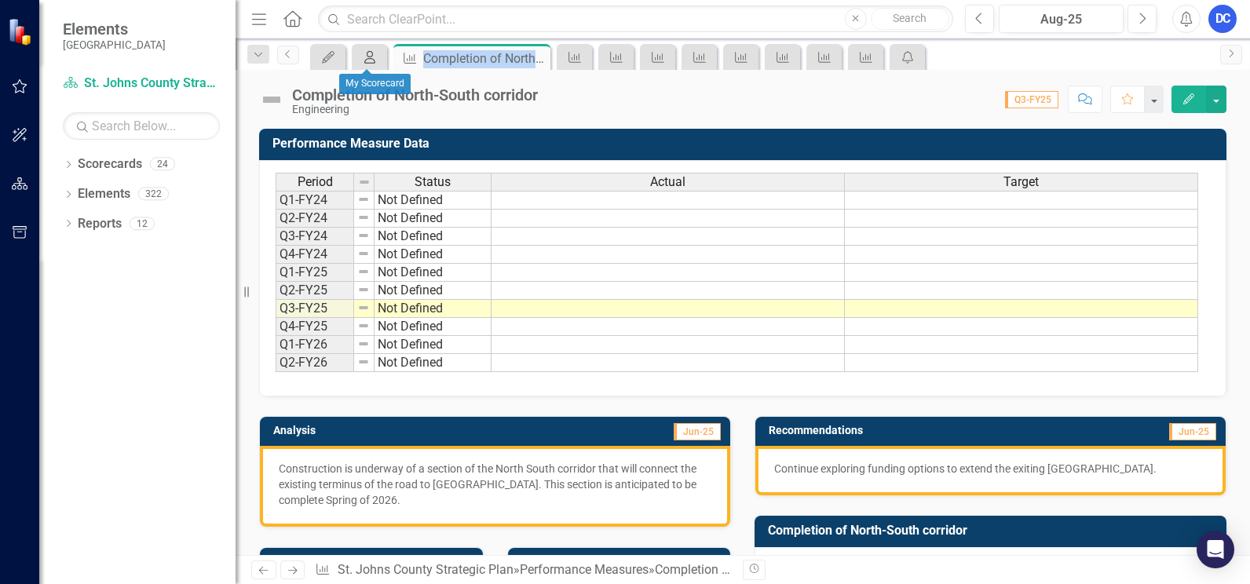
click at [374, 63] on icon "My Scorecard" at bounding box center [370, 57] width 16 height 13
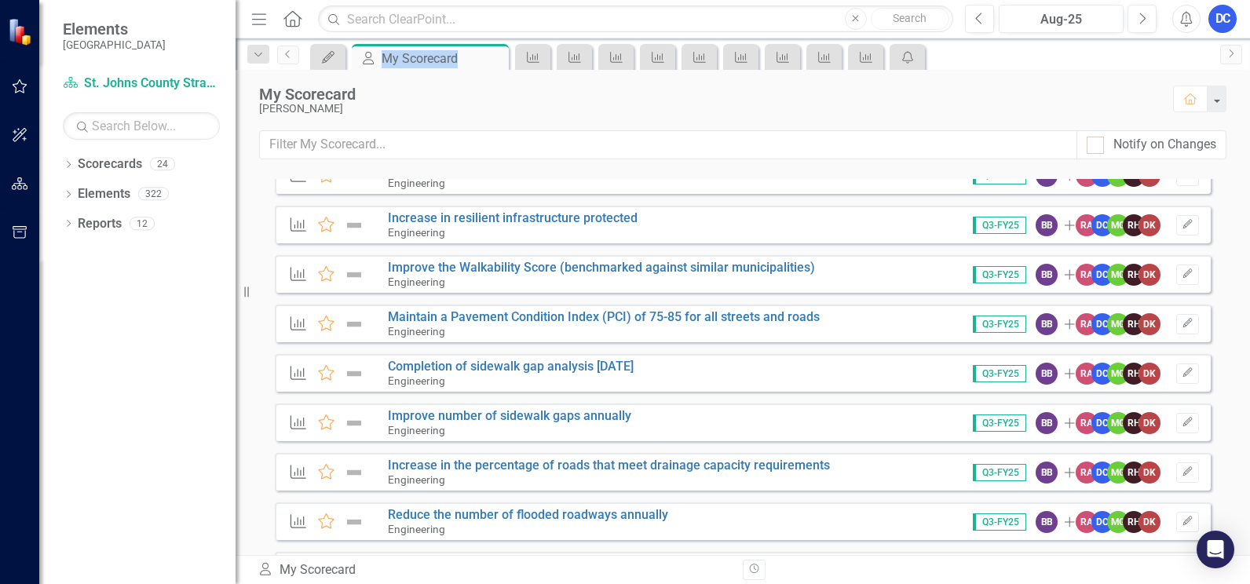
scroll to position [393, 0]
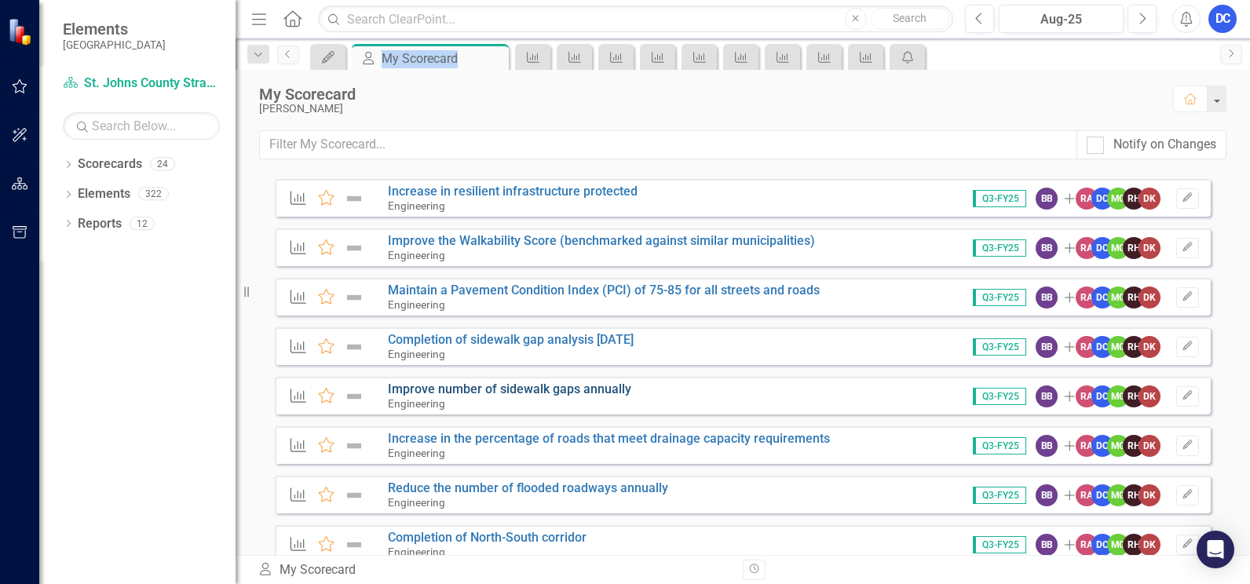
click at [524, 382] on link "Improve number of sidewalk gaps annually" at bounding box center [509, 389] width 243 height 15
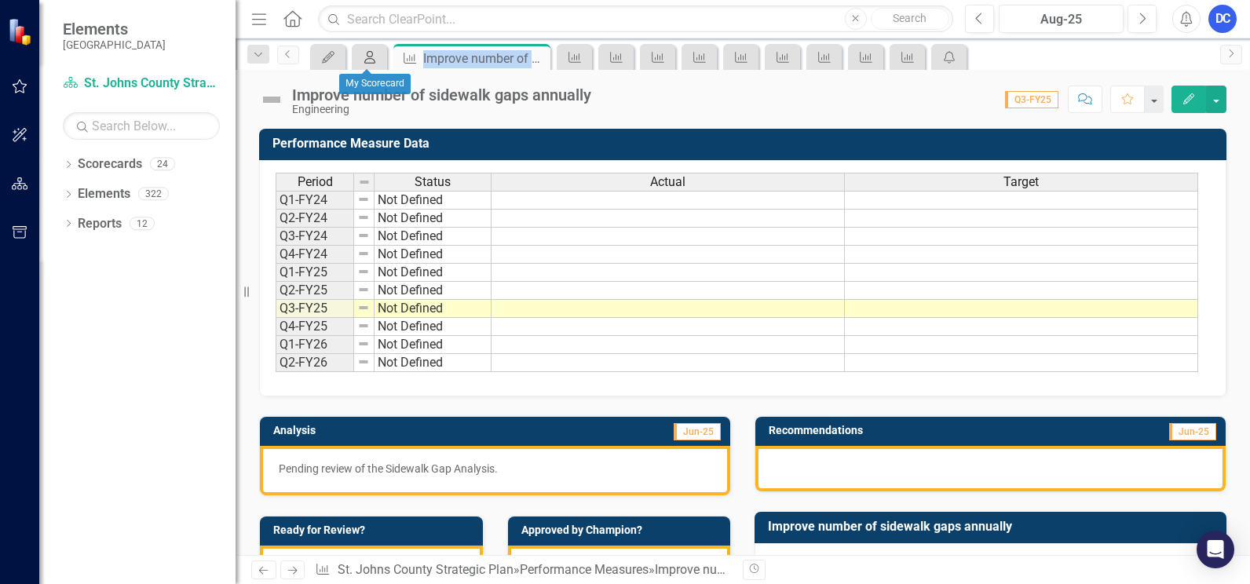
click at [366, 54] on icon "My Scorecard" at bounding box center [370, 57] width 16 height 13
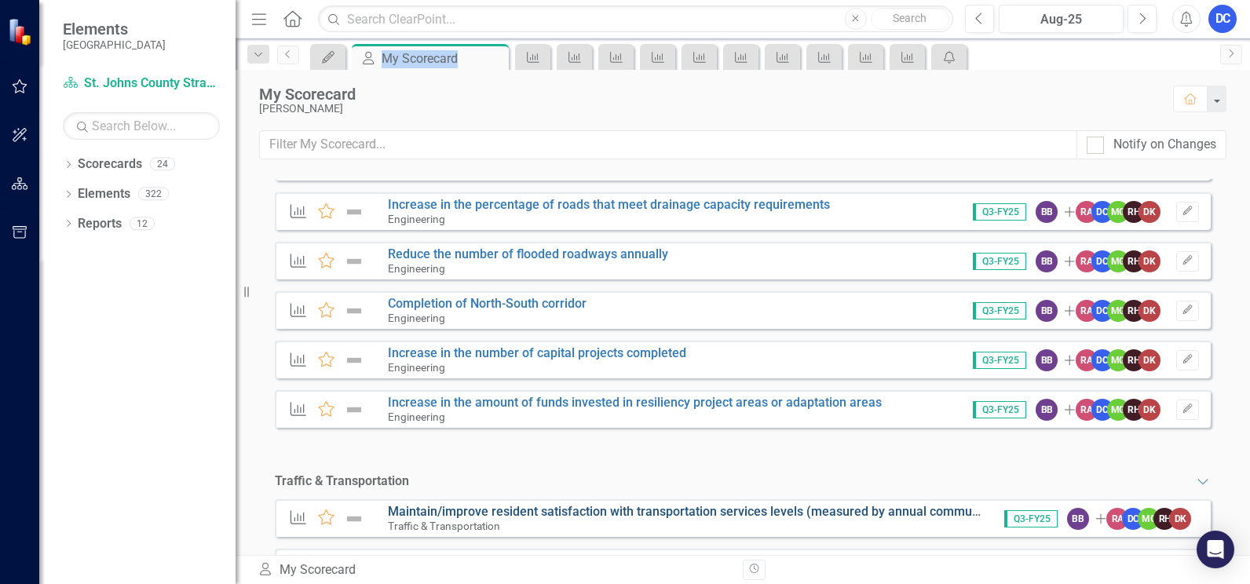
scroll to position [628, 0]
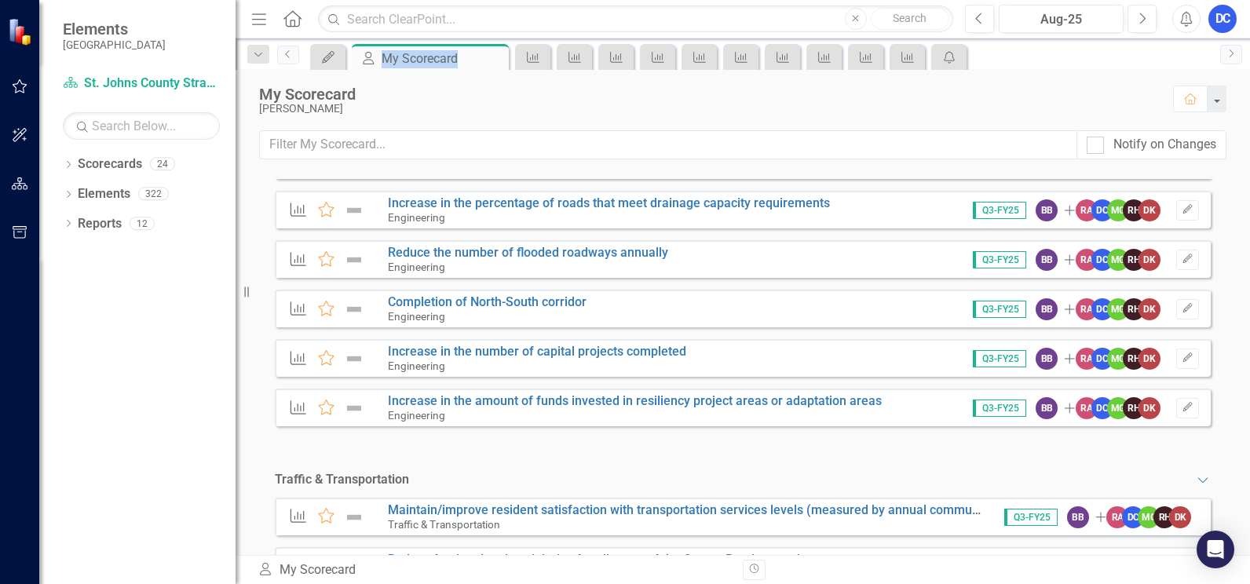
click at [498, 359] on div "Engineering" at bounding box center [537, 366] width 298 height 14
click at [497, 344] on link "Increase in the number of capital projects completed" at bounding box center [537, 351] width 298 height 15
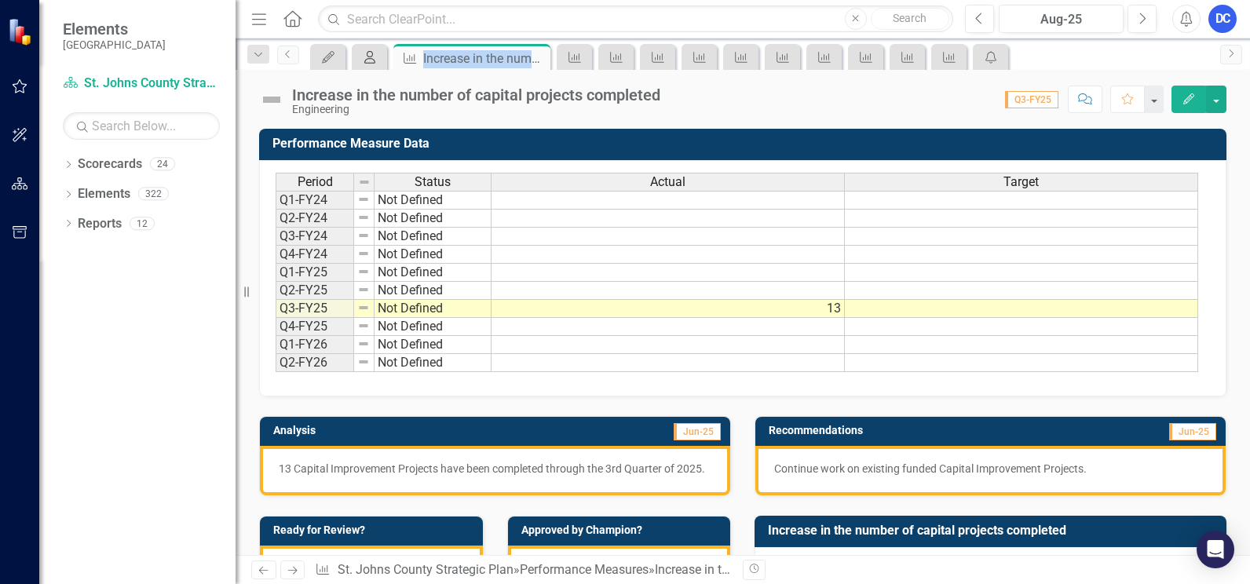
click at [368, 58] on icon at bounding box center [369, 57] width 11 height 13
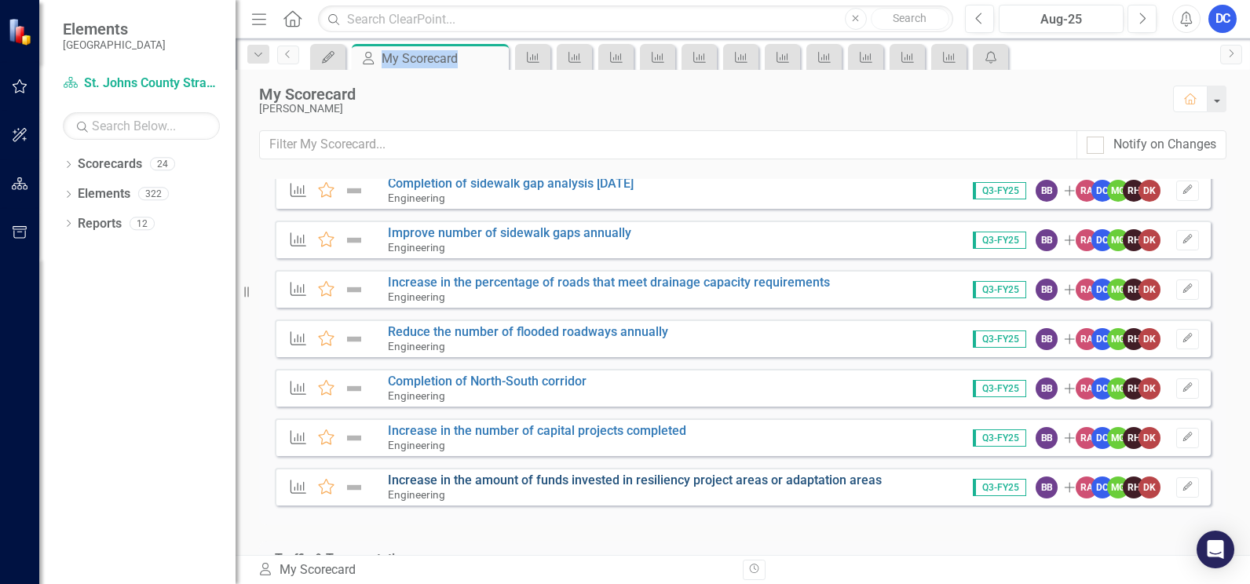
scroll to position [628, 0]
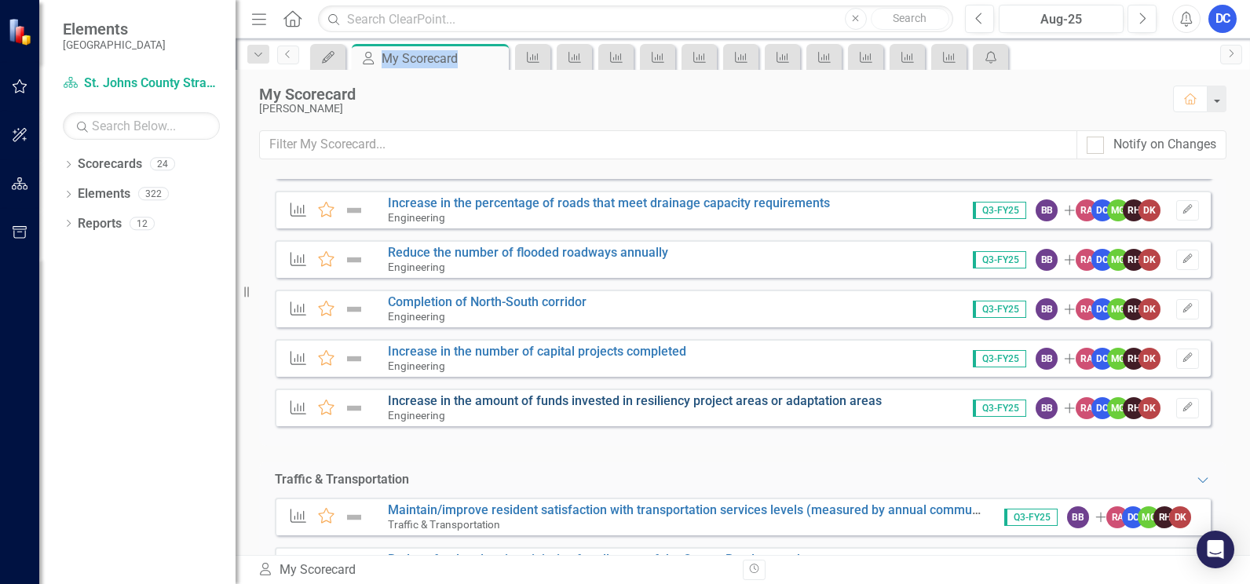
click at [557, 395] on link "Increase in the amount of funds invested in resiliency project areas or adaptat…" at bounding box center [635, 401] width 494 height 15
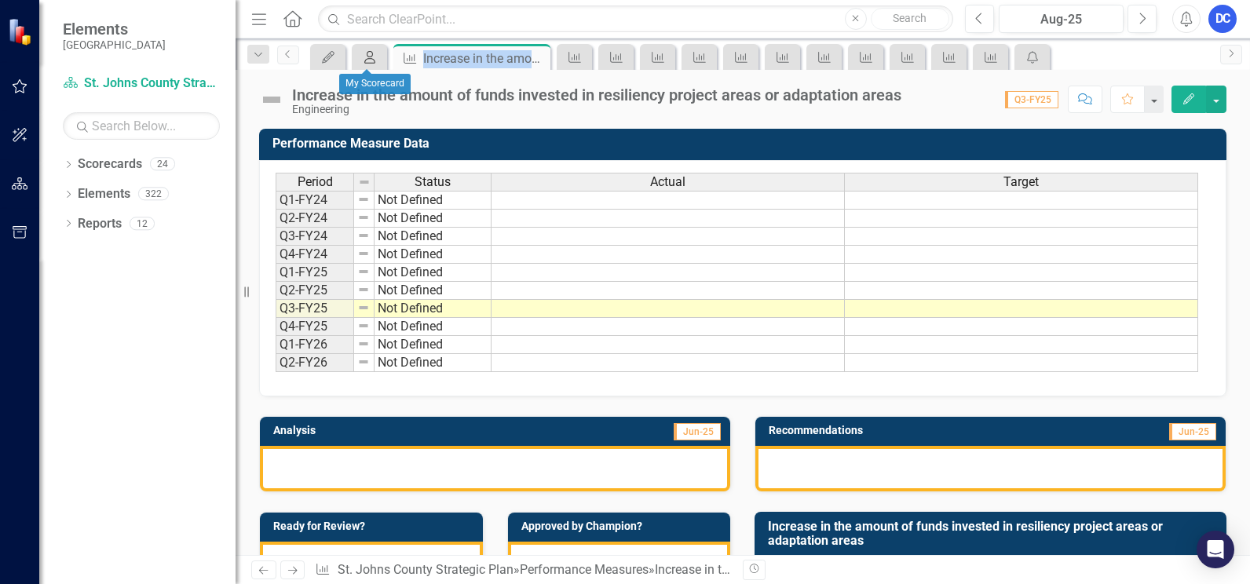
click at [362, 62] on icon "My Scorecard" at bounding box center [370, 57] width 16 height 13
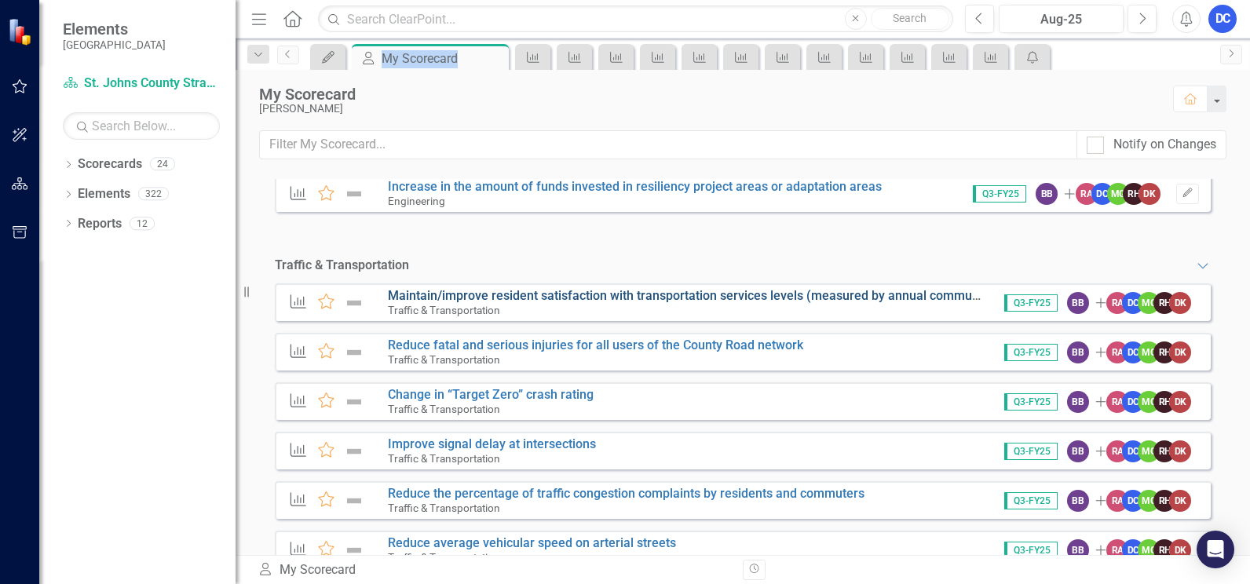
scroll to position [872, 0]
